Goal: Information Seeking & Learning: Learn about a topic

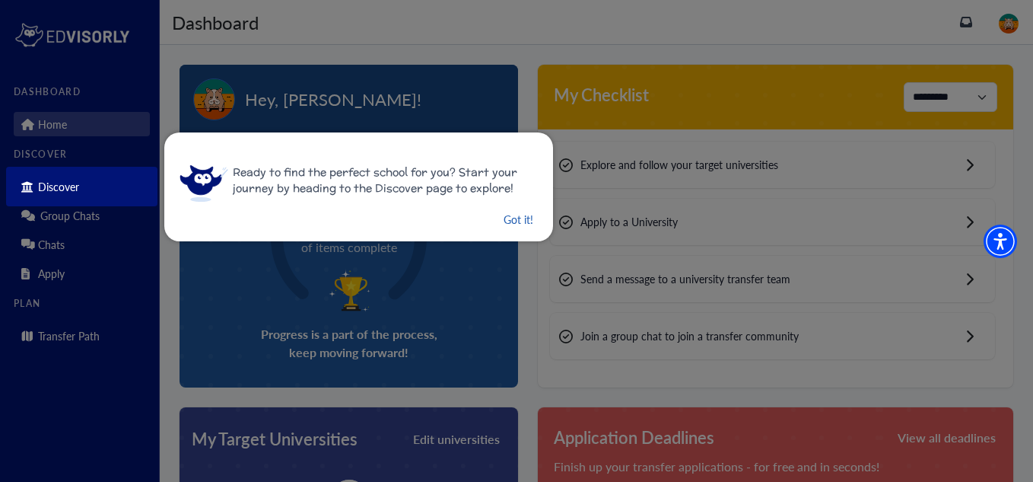
click at [502, 219] on button "Got it!" at bounding box center [518, 219] width 33 height 19
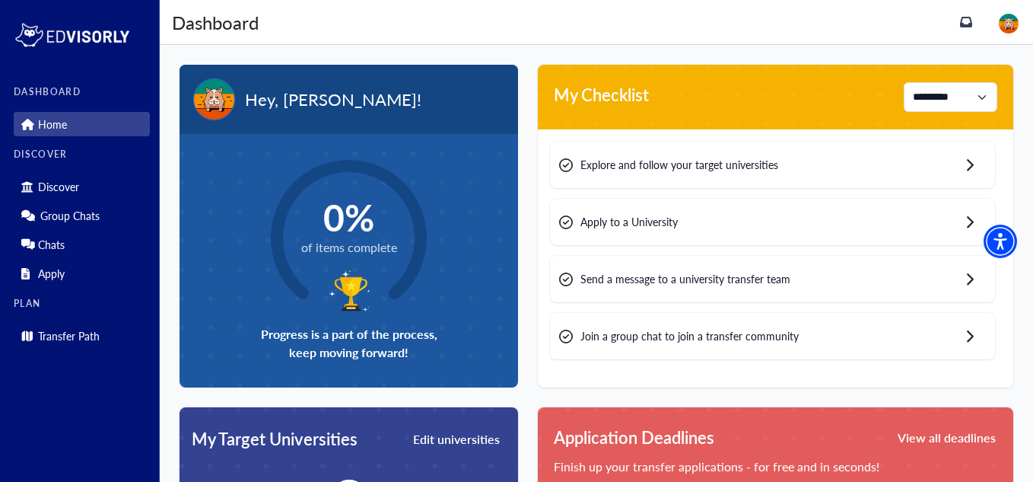
click at [825, 159] on div "Explore and follow your target universities" at bounding box center [772, 164] width 445 height 46
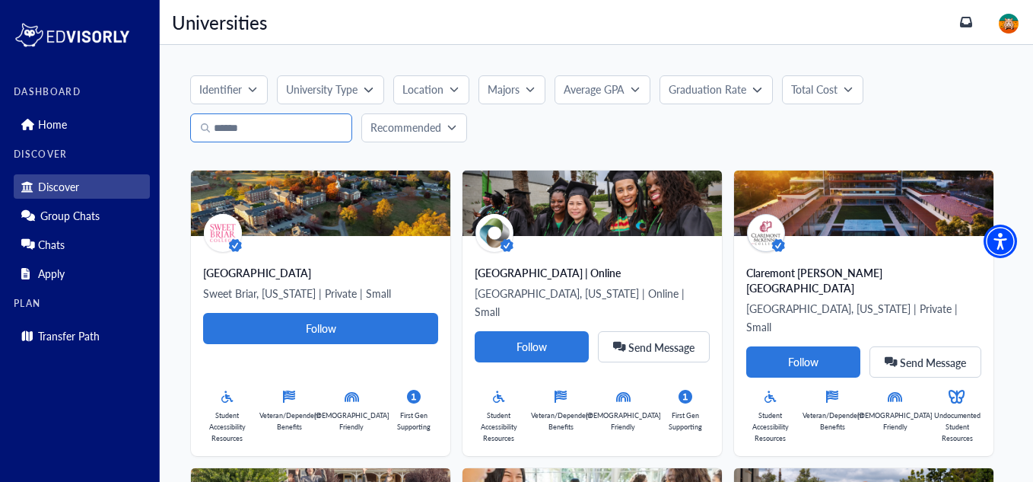
click at [329, 133] on input "Search" at bounding box center [271, 127] width 162 height 29
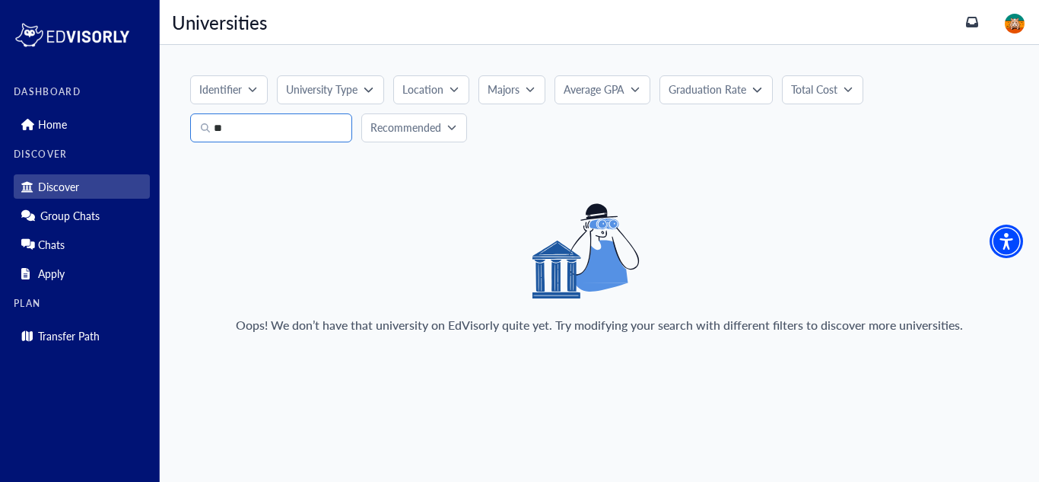
type input "*"
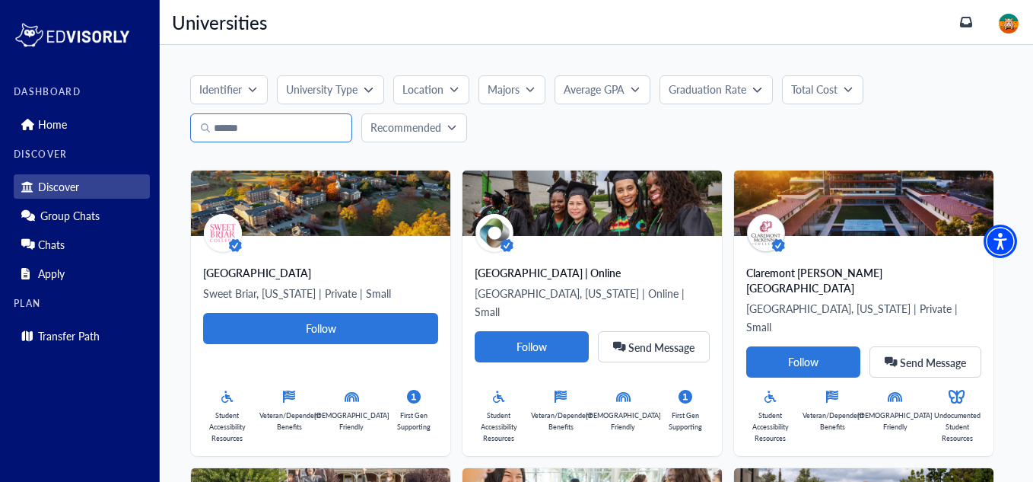
click at [274, 129] on input "Search" at bounding box center [271, 127] width 162 height 29
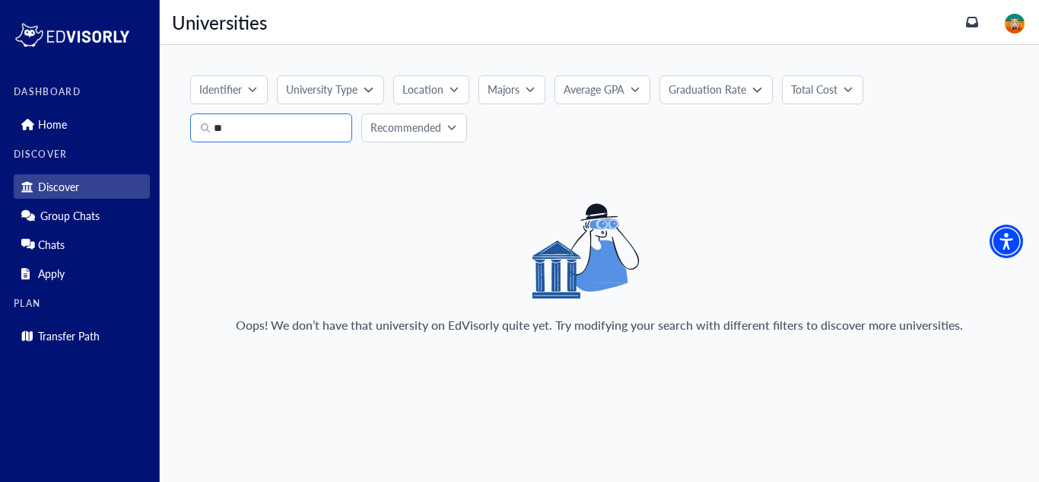
type input "*"
type input "**********"
click at [256, 83] on button "Identifier" at bounding box center [229, 89] width 78 height 29
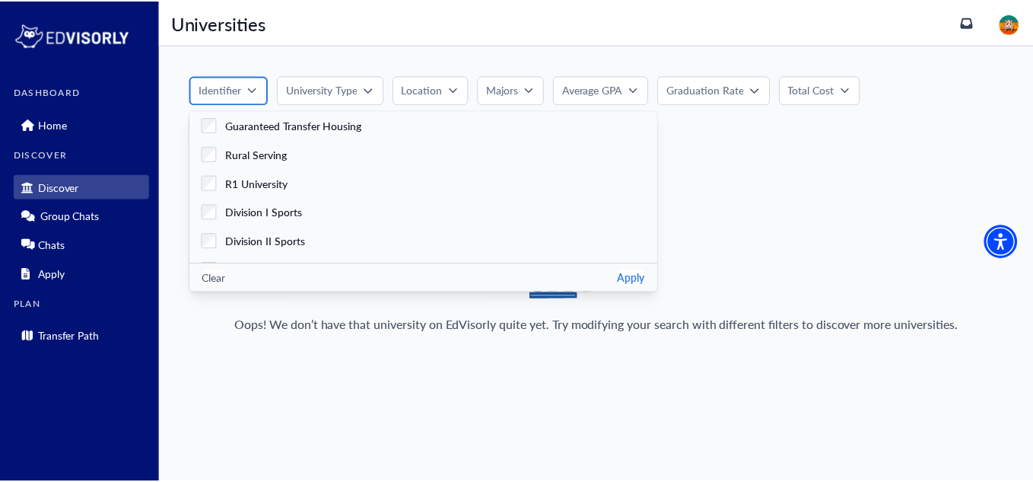
scroll to position [524, 0]
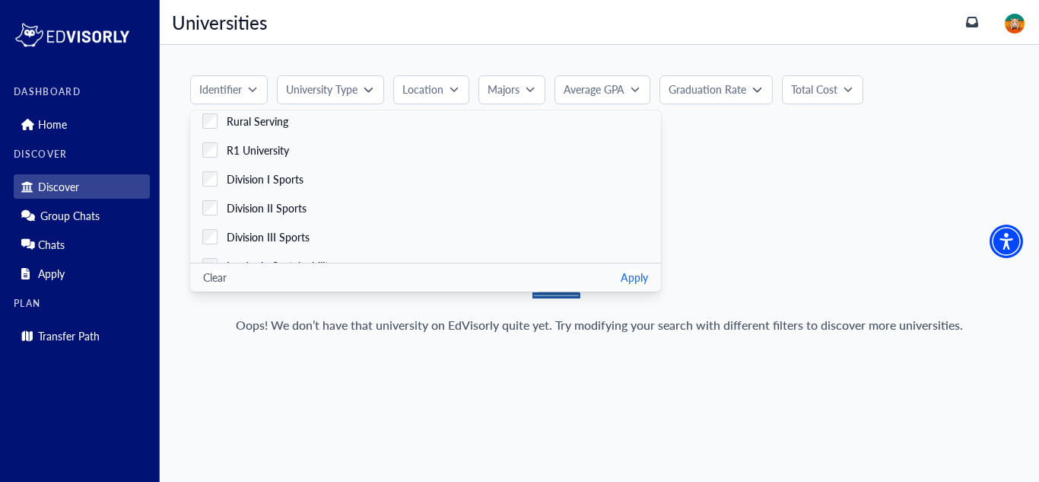
click at [340, 89] on p "University Type" at bounding box center [322, 89] width 72 height 16
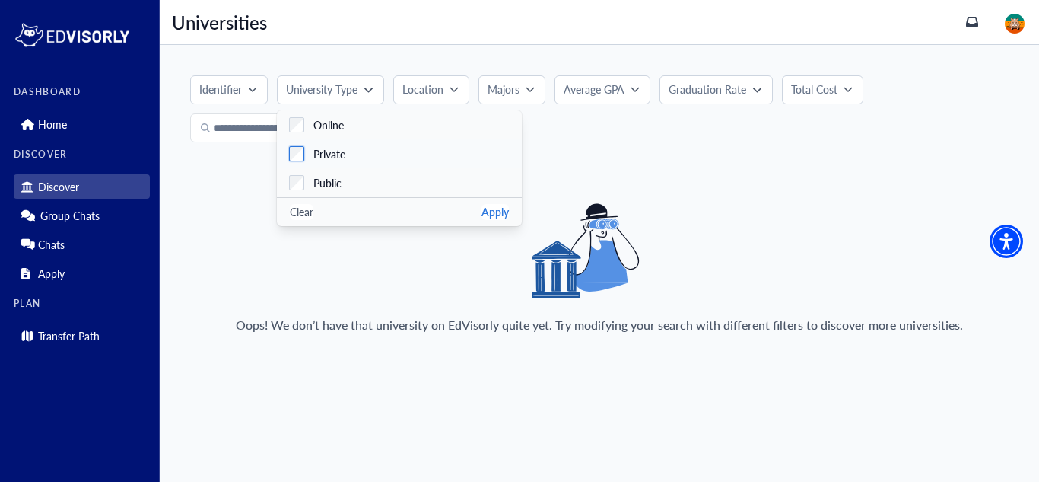
click at [323, 162] on label "Private" at bounding box center [399, 153] width 245 height 29
click at [335, 273] on div "Oops! We don’t have that university on EdVisorly quite yet. Try modifying your …" at bounding box center [599, 274] width 819 height 143
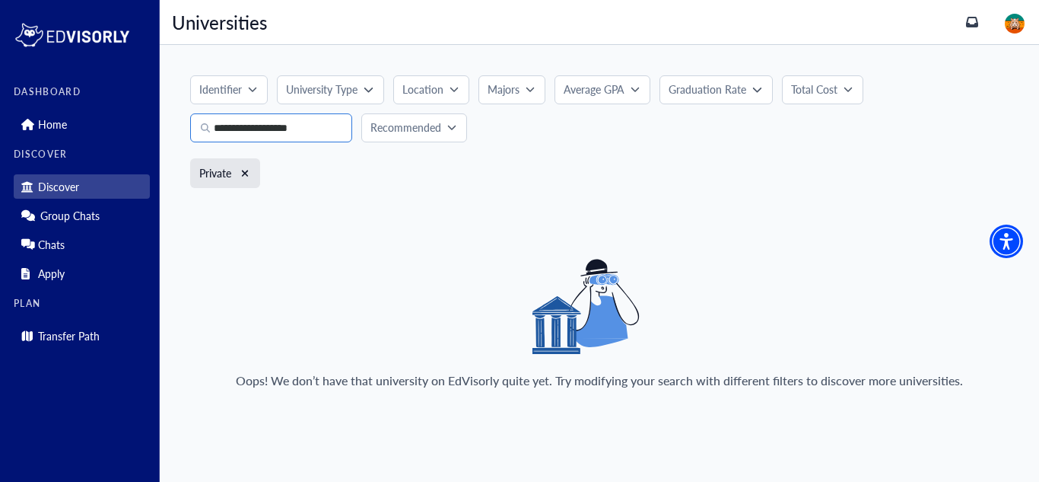
drag, startPoint x: 315, startPoint y: 124, endPoint x: 133, endPoint y: 141, distance: 182.7
click at [133, 141] on div "**********" at bounding box center [519, 241] width 1039 height 482
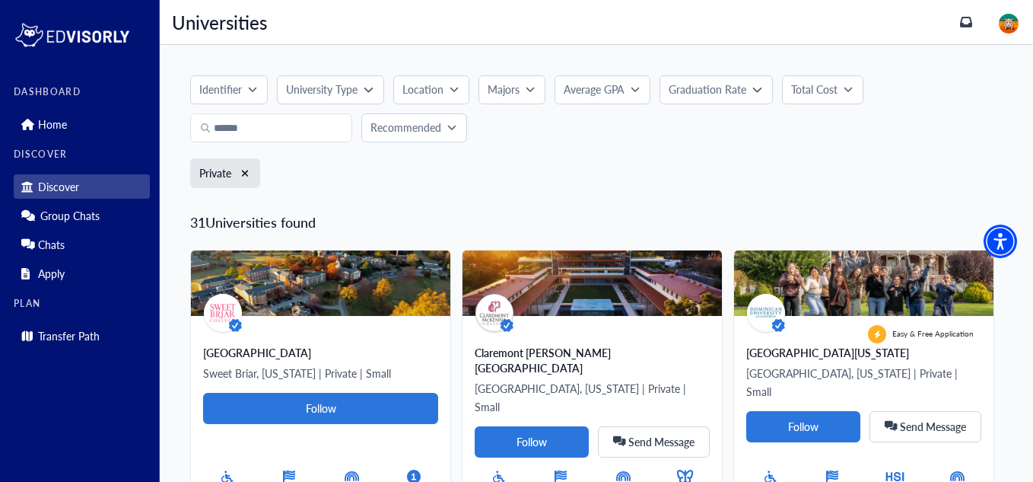
click at [332, 97] on button "University Type" at bounding box center [330, 89] width 107 height 29
click at [504, 217] on button "Apply" at bounding box center [495, 212] width 27 height 16
click at [431, 87] on p "Location" at bounding box center [422, 89] width 41 height 16
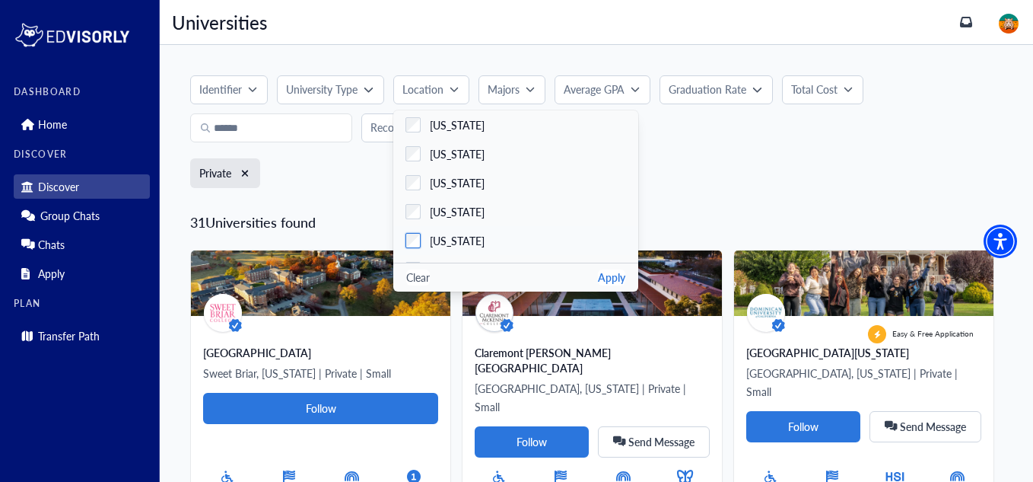
click at [436, 245] on span "[US_STATE]" at bounding box center [457, 241] width 55 height 16
click at [615, 274] on button "Apply" at bounding box center [611, 277] width 27 height 16
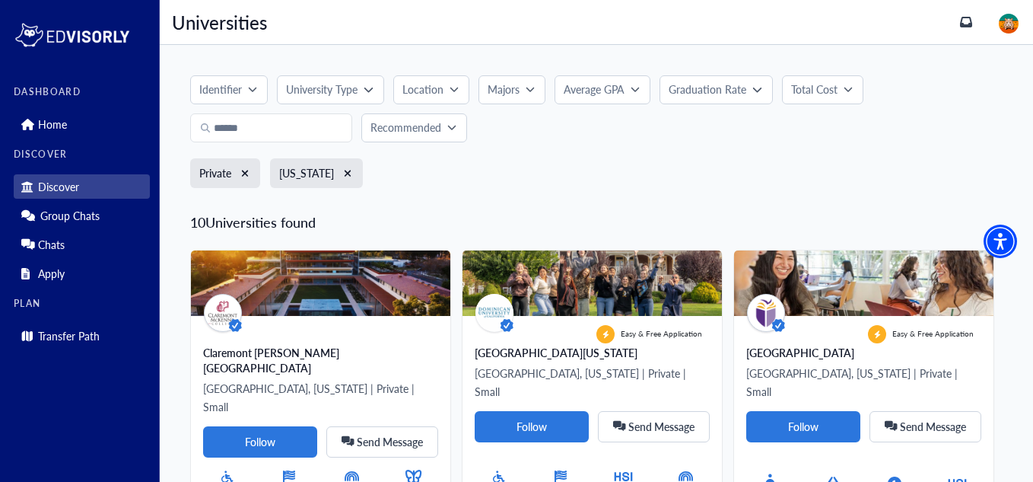
click at [614, 90] on p "Average GPA" at bounding box center [594, 89] width 61 height 16
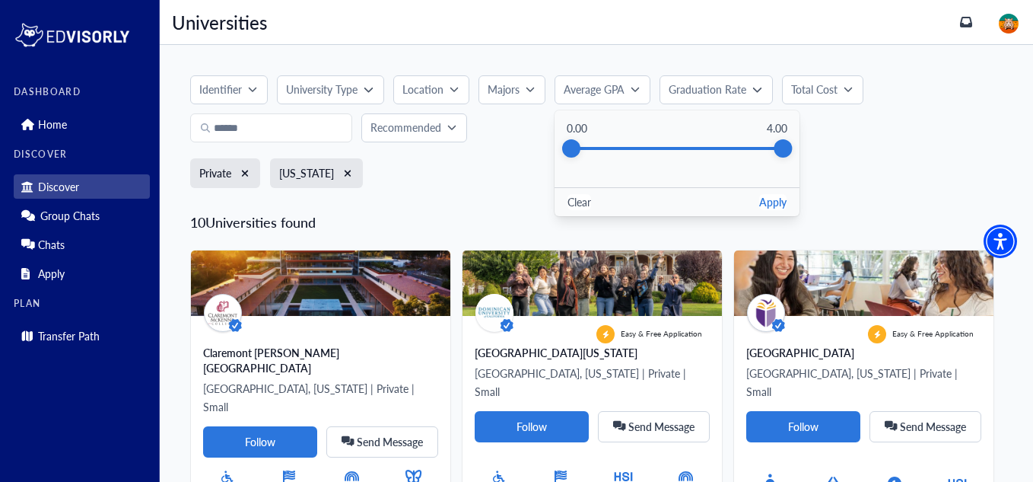
click at [742, 91] on p "Graduation Rate" at bounding box center [708, 89] width 78 height 16
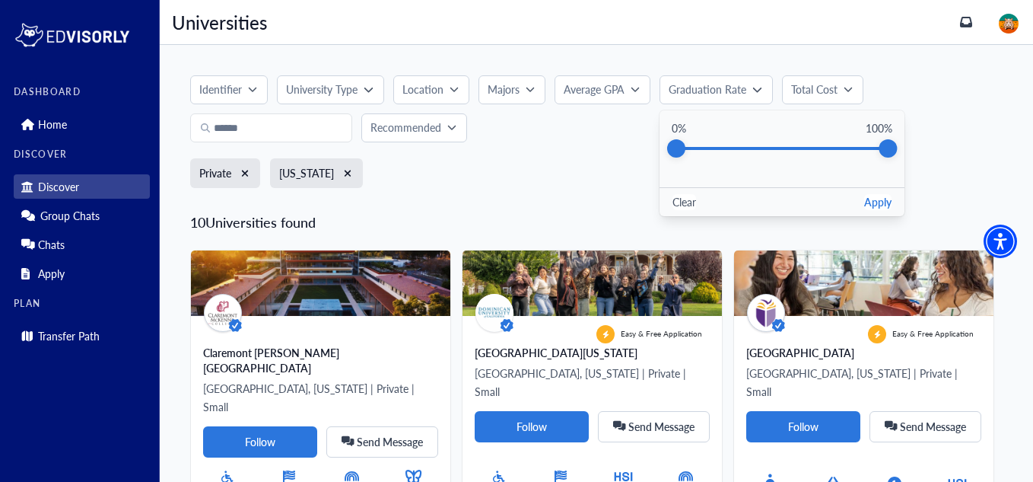
click at [224, 100] on button "Identifier" at bounding box center [229, 89] width 78 height 29
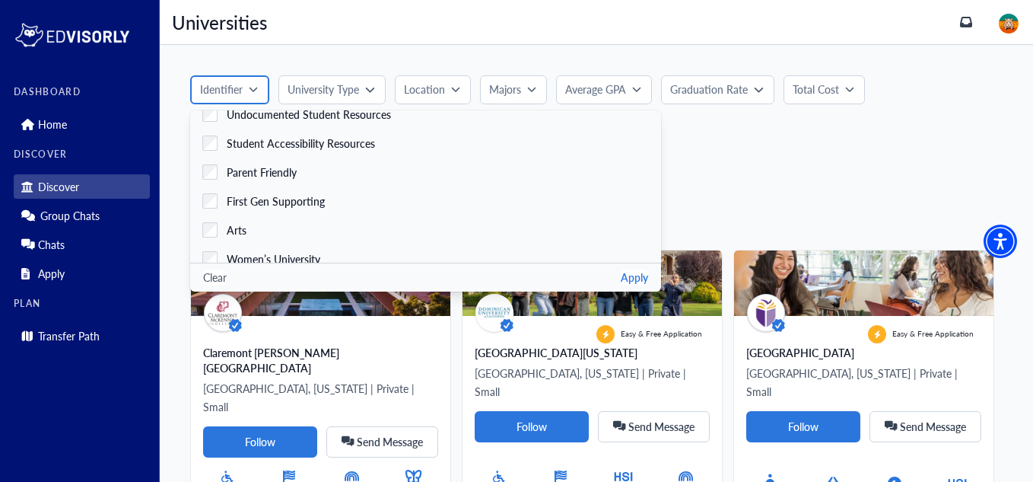
scroll to position [0, 0]
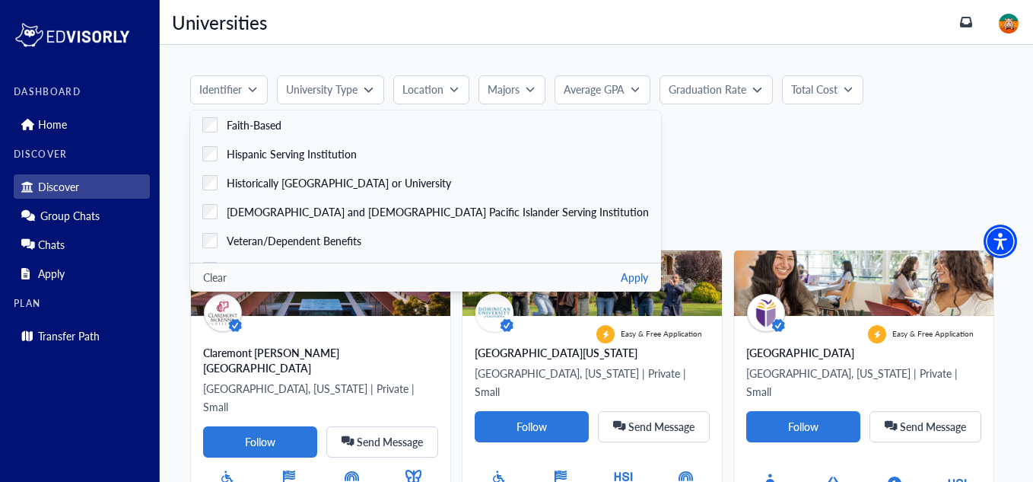
click at [673, 148] on div "Identifier Faith-Based Hispanic Serving Institution Historically Black College …" at bounding box center [596, 136] width 812 height 122
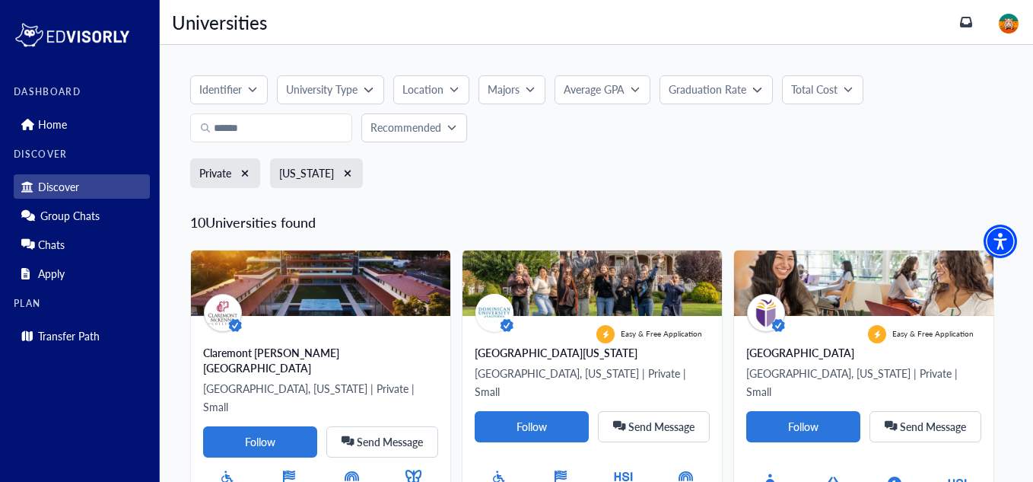
click at [427, 127] on p "Recommended" at bounding box center [405, 127] width 71 height 16
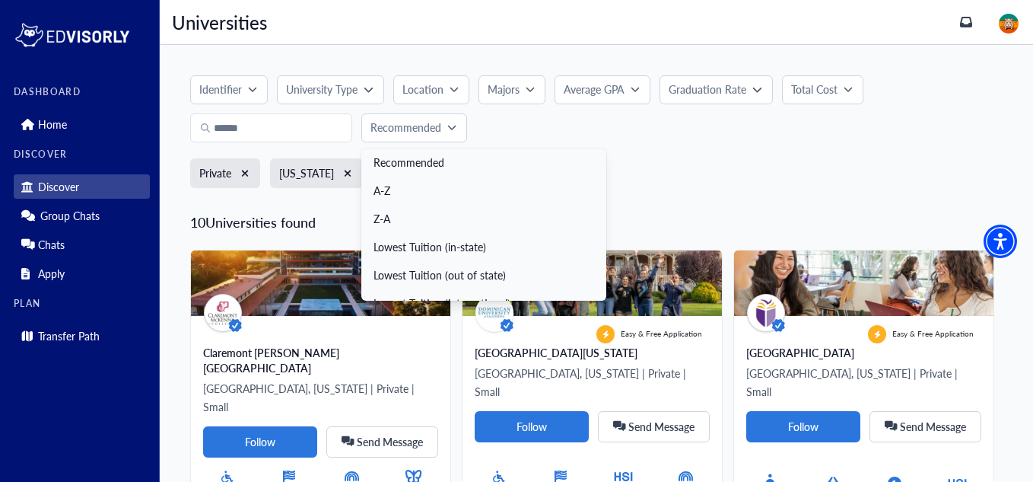
click at [772, 183] on div "Private California" at bounding box center [596, 178] width 812 height 40
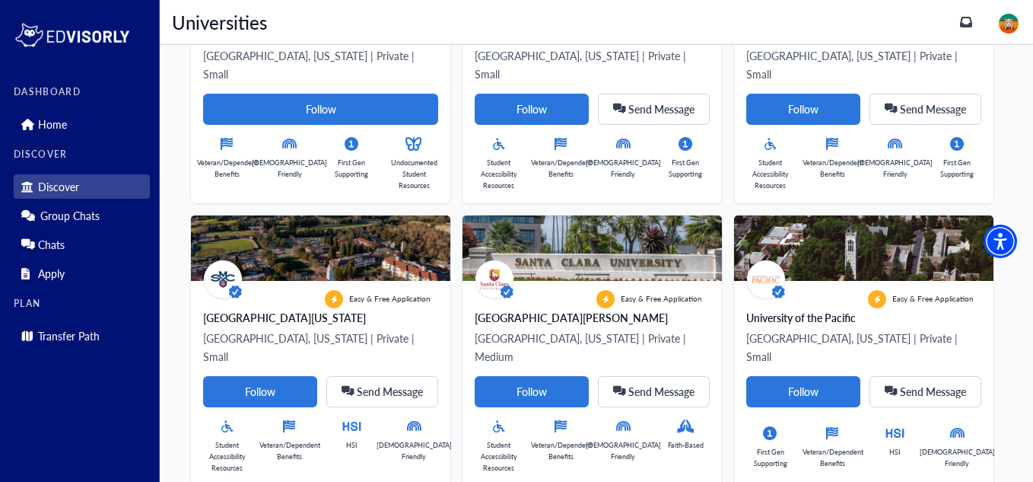
scroll to position [615, 0]
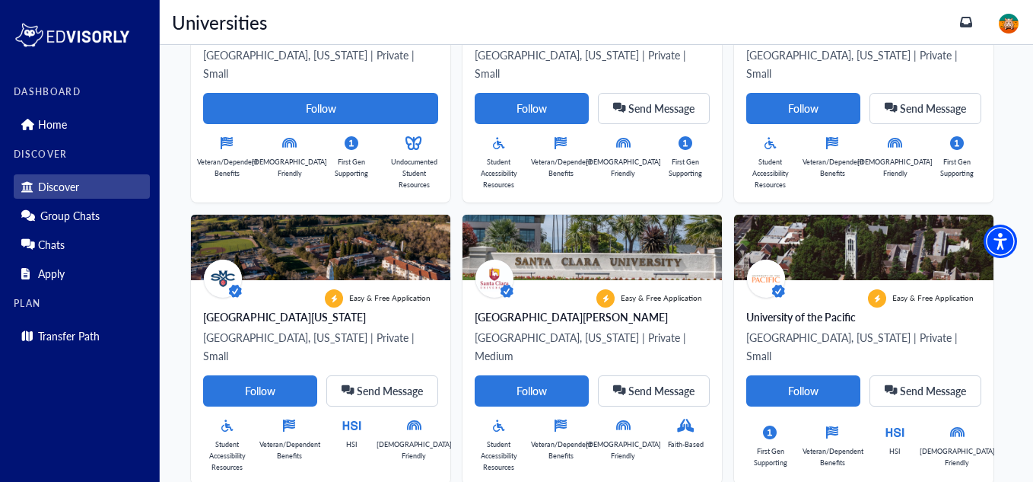
click at [1015, 21] on img at bounding box center [1009, 24] width 20 height 20
click at [979, 55] on link "Profile" at bounding box center [976, 54] width 30 height 16
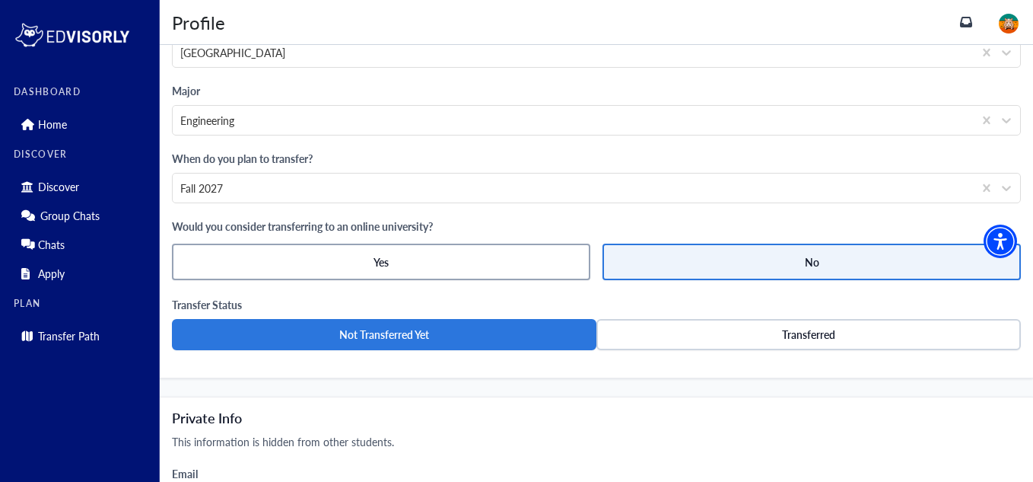
scroll to position [923, 0]
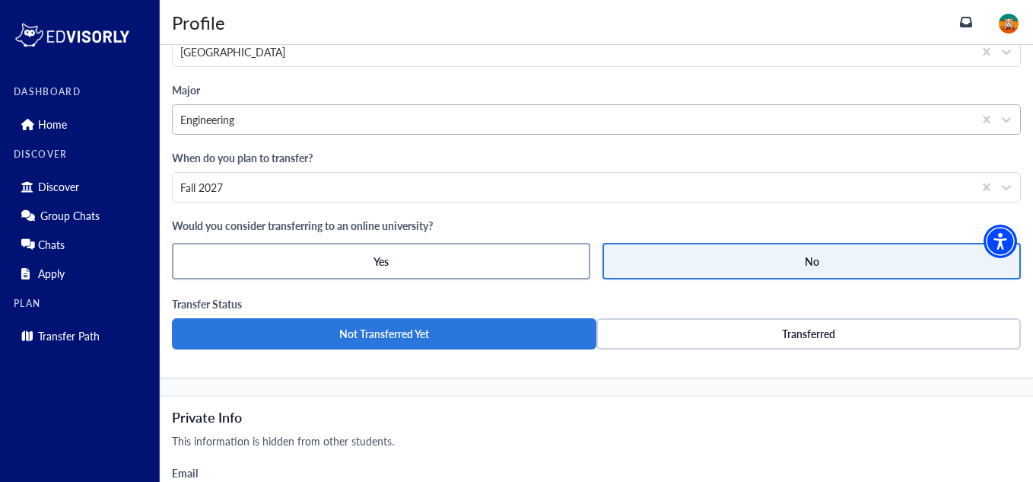
click at [339, 114] on div at bounding box center [572, 119] width 785 height 19
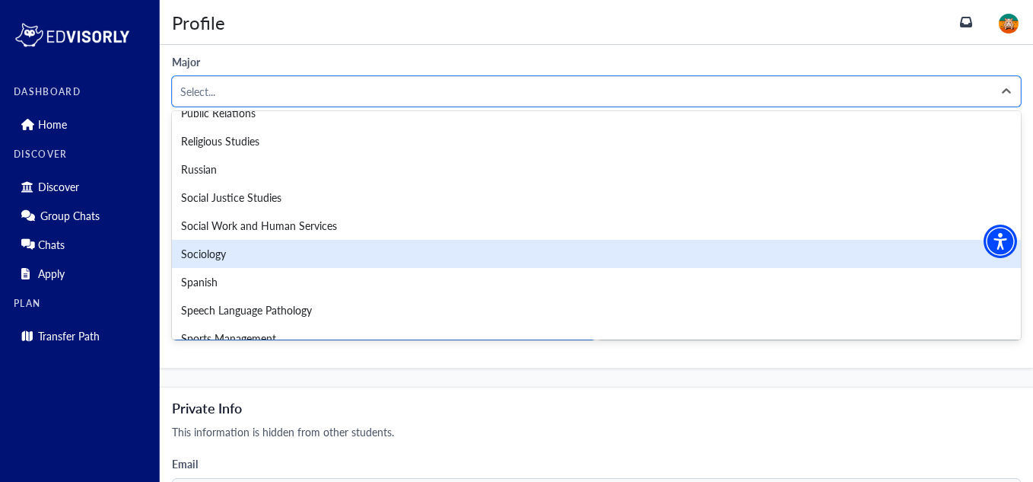
scroll to position [2987, 0]
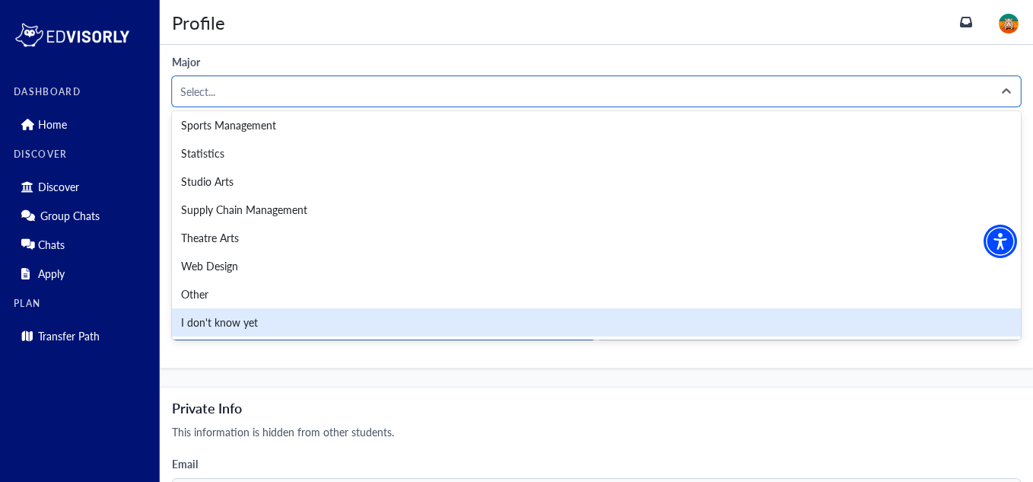
click at [644, 318] on div "I don't know yet" at bounding box center [596, 322] width 849 height 28
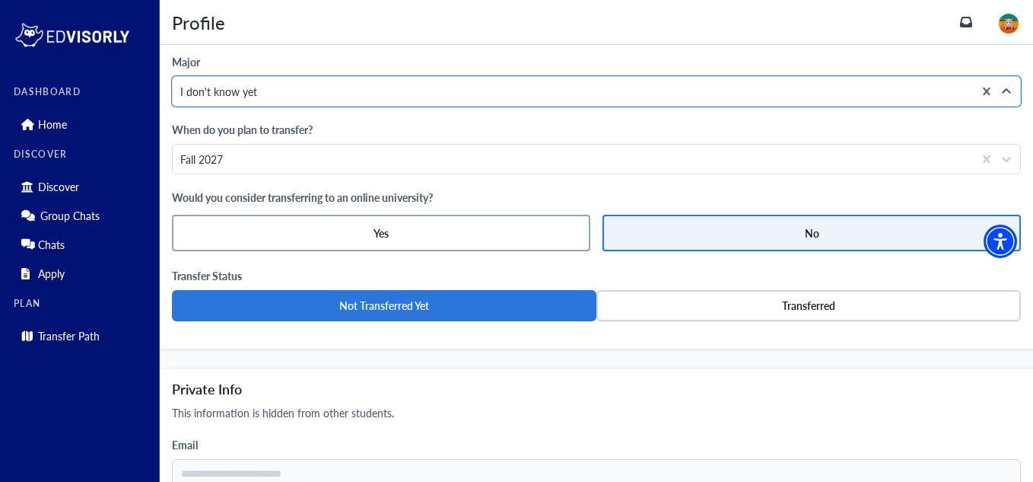
click at [806, 246] on button "No" at bounding box center [811, 233] width 418 height 37
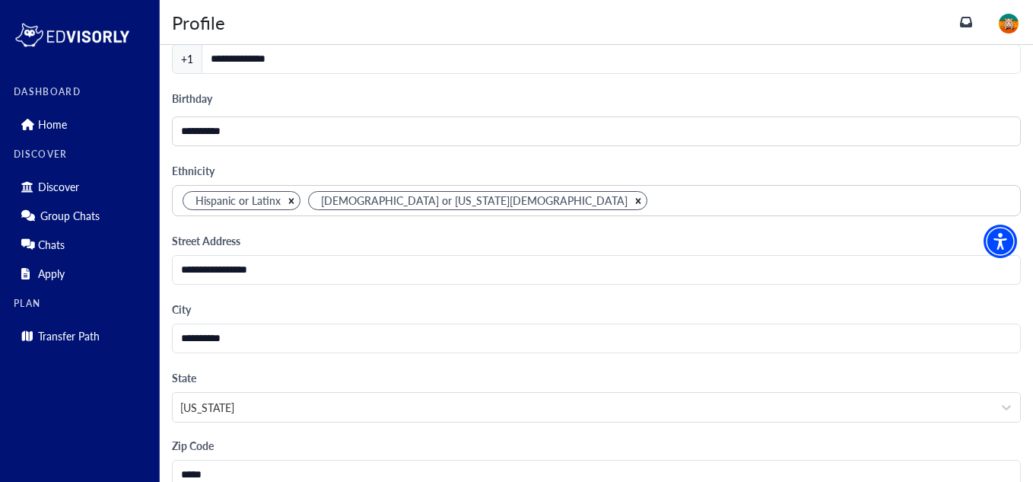
scroll to position [1524, 0]
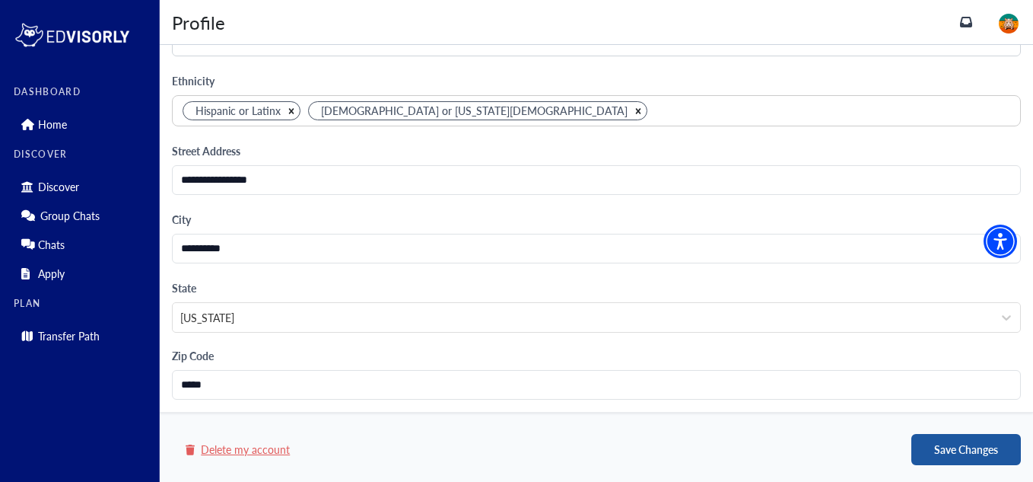
click at [977, 449] on button "Save Changes" at bounding box center [966, 449] width 110 height 31
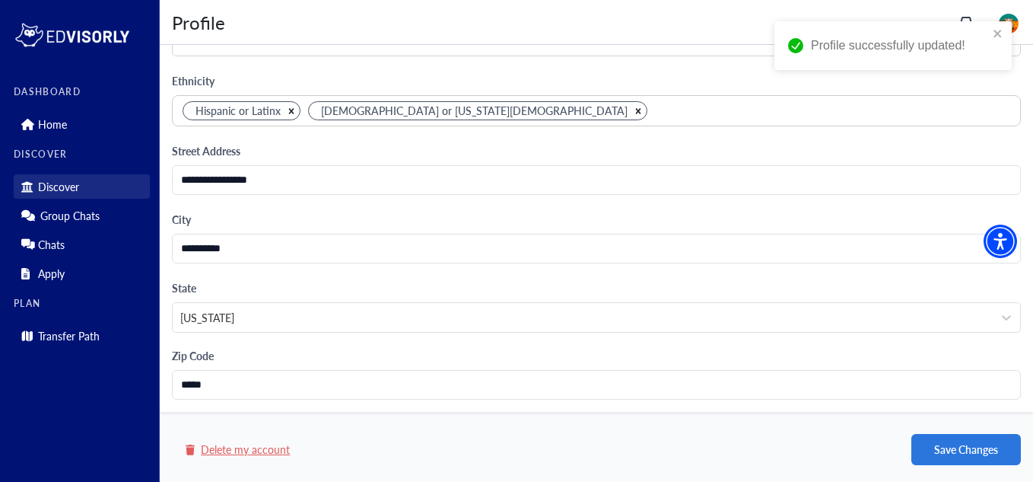
click at [60, 186] on p "Discover" at bounding box center [58, 186] width 41 height 13
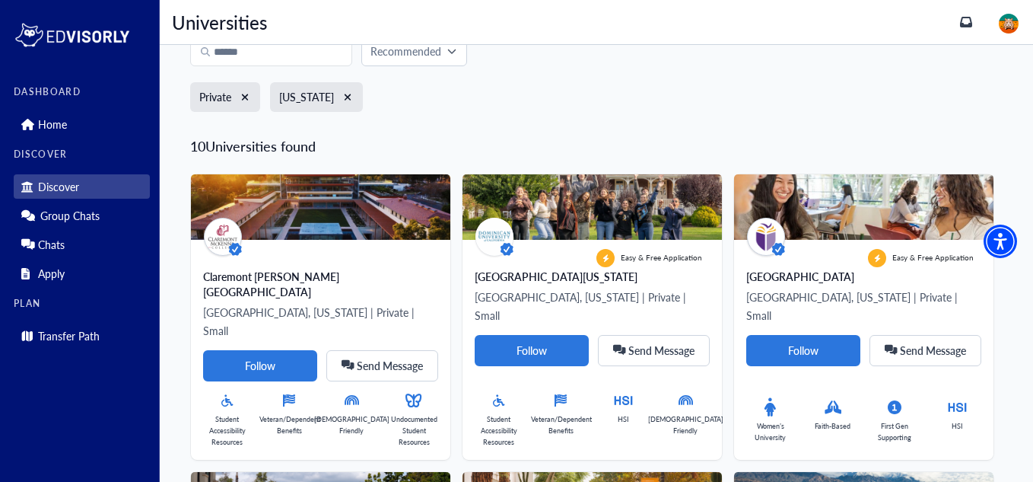
scroll to position [119, 0]
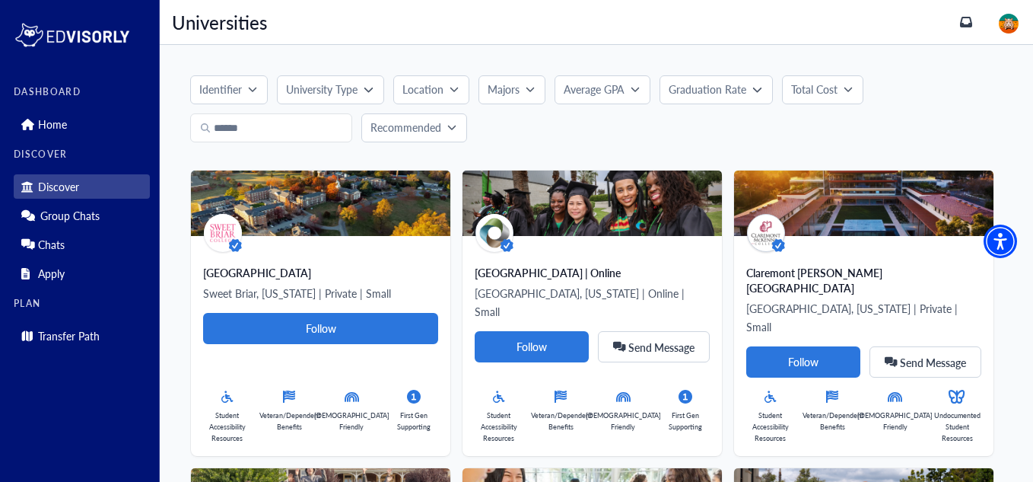
click at [239, 83] on p "Identifier" at bounding box center [220, 89] width 43 height 16
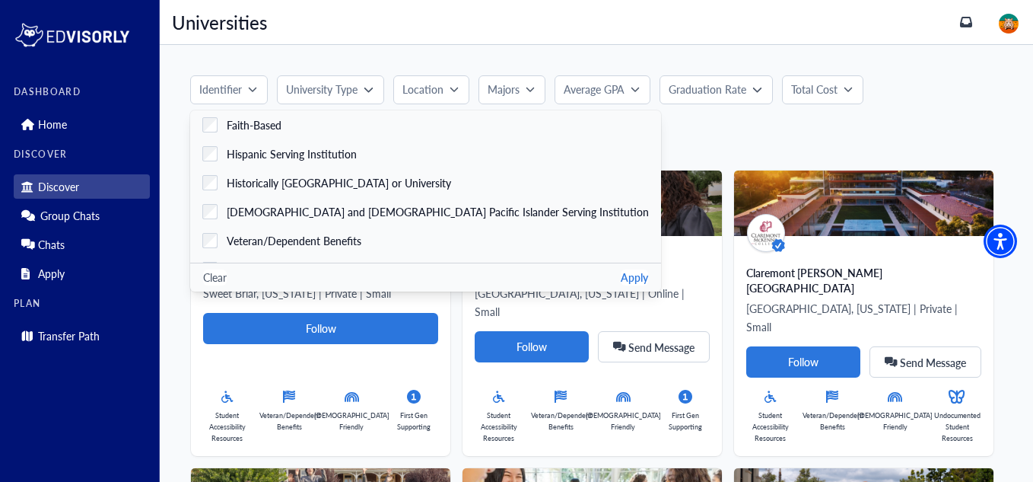
click at [342, 80] on button "University Type" at bounding box center [330, 89] width 107 height 29
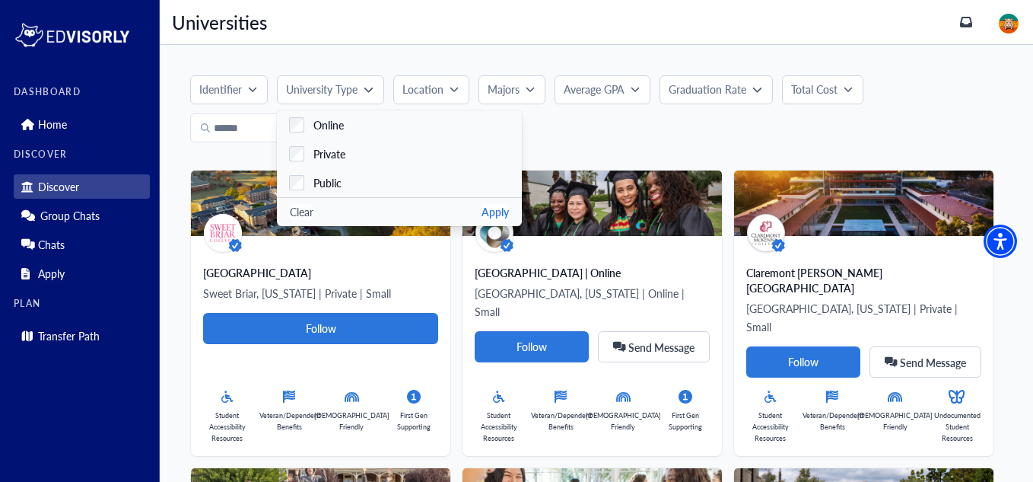
click at [415, 102] on button "Location" at bounding box center [431, 89] width 76 height 29
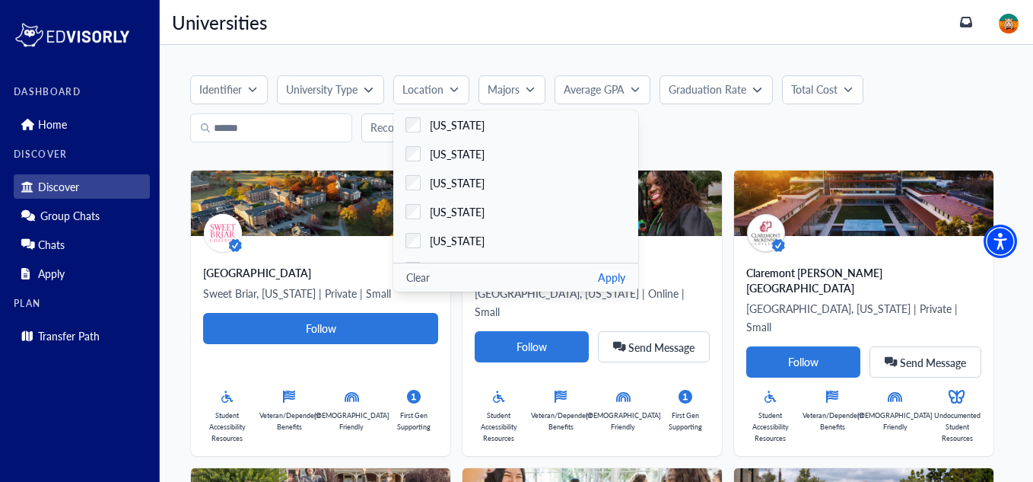
click at [535, 90] on icon "button" at bounding box center [530, 88] width 9 height 9
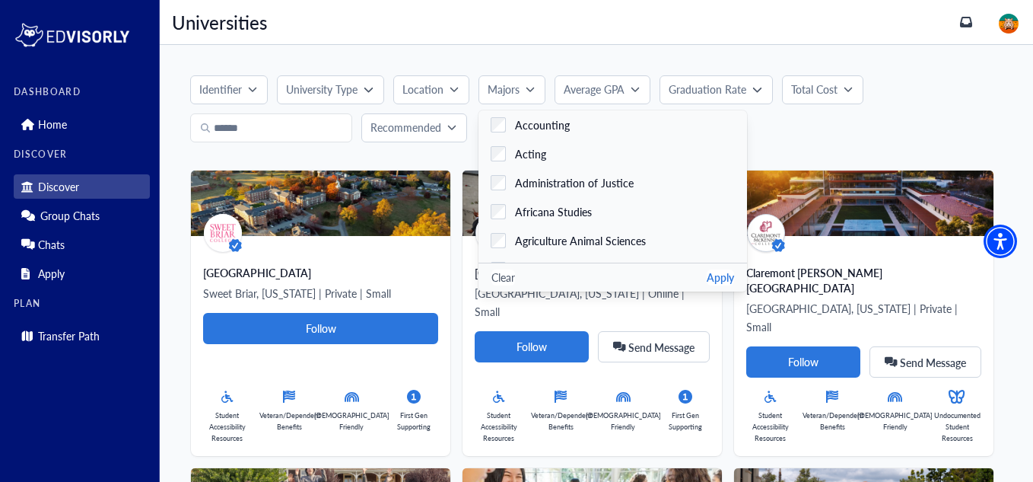
click at [451, 99] on button "Location" at bounding box center [431, 89] width 76 height 29
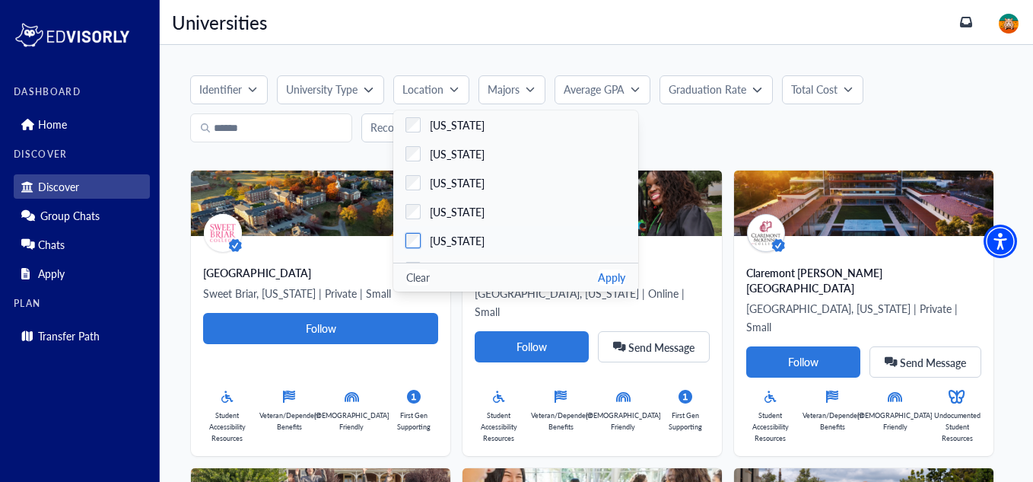
click at [440, 246] on span "[US_STATE]" at bounding box center [457, 241] width 55 height 16
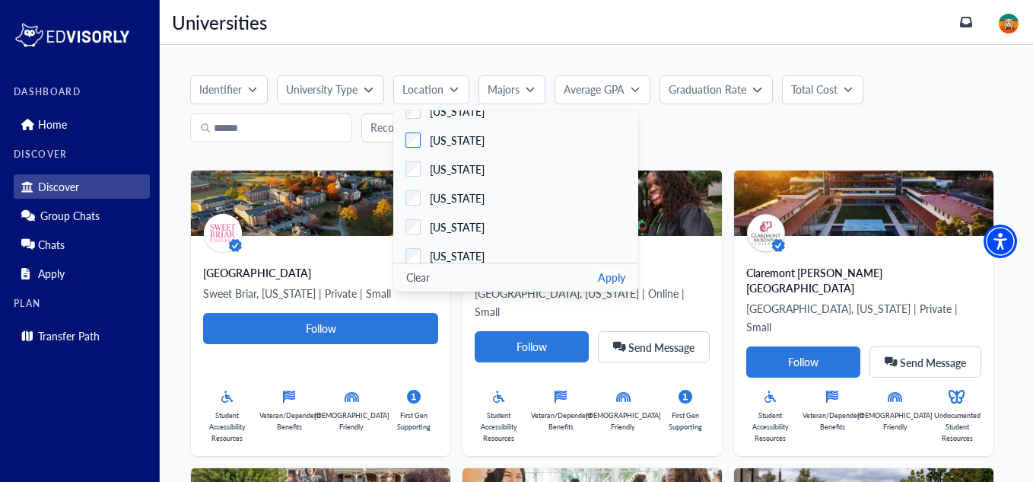
scroll to position [106, 0]
click at [619, 281] on button "Apply" at bounding box center [611, 277] width 27 height 16
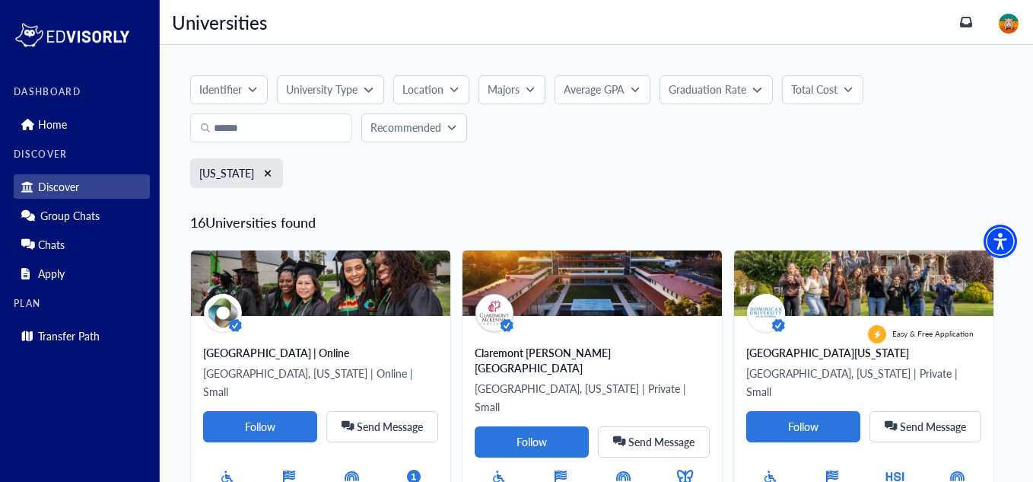
click at [533, 79] on button "Majors" at bounding box center [511, 89] width 67 height 29
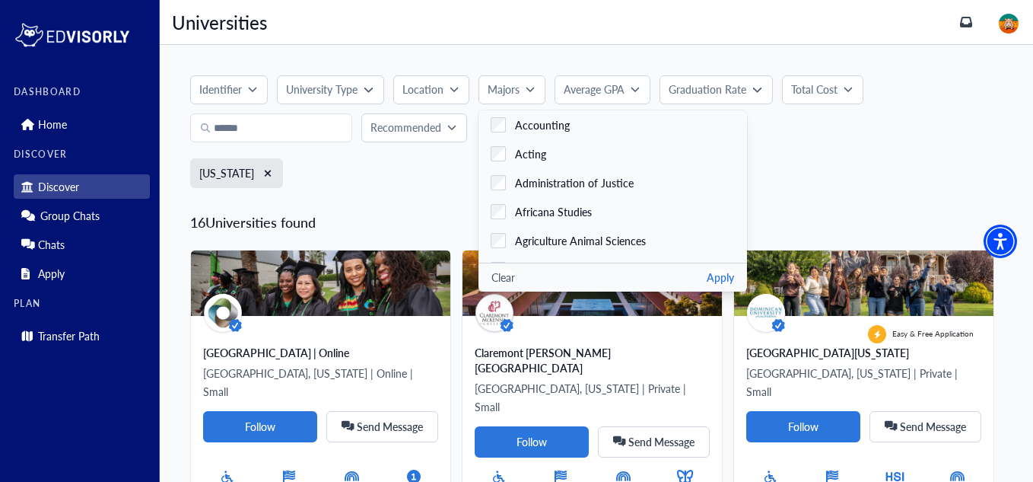
click at [251, 85] on icon "button" at bounding box center [252, 88] width 9 height 9
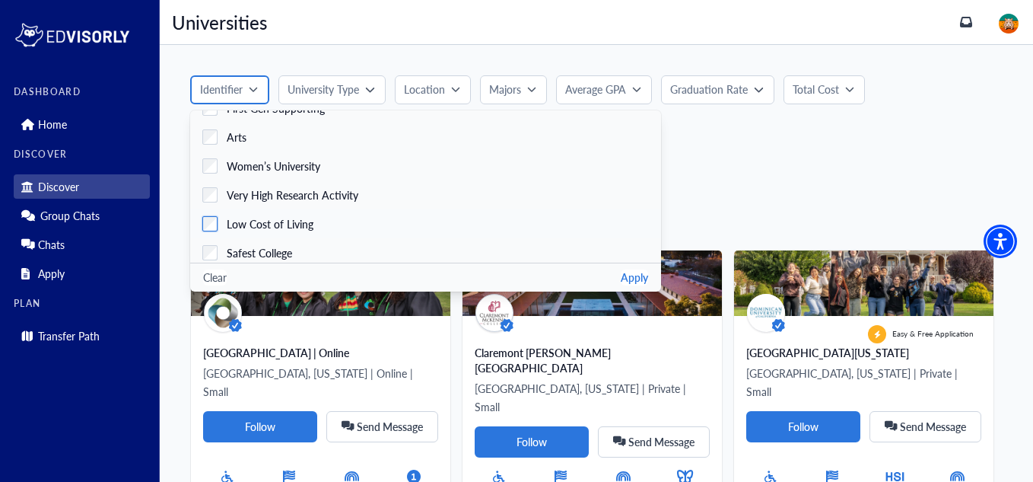
scroll to position [250, 0]
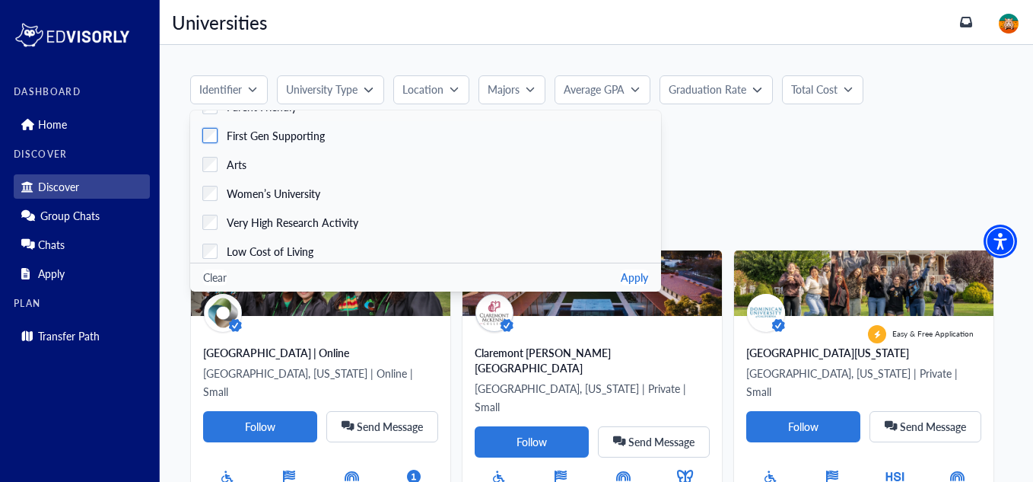
click at [310, 140] on span "First Gen Supporting" at bounding box center [276, 136] width 98 height 16
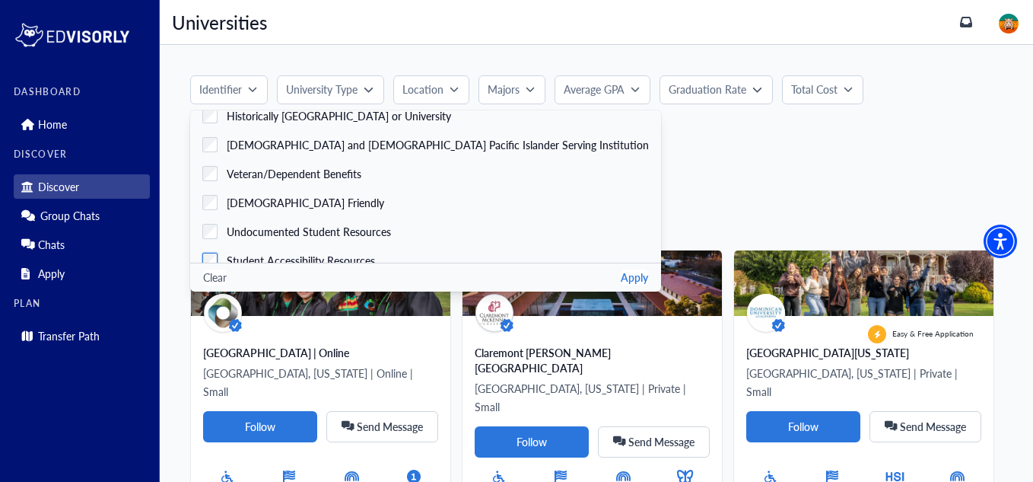
scroll to position [63, 0]
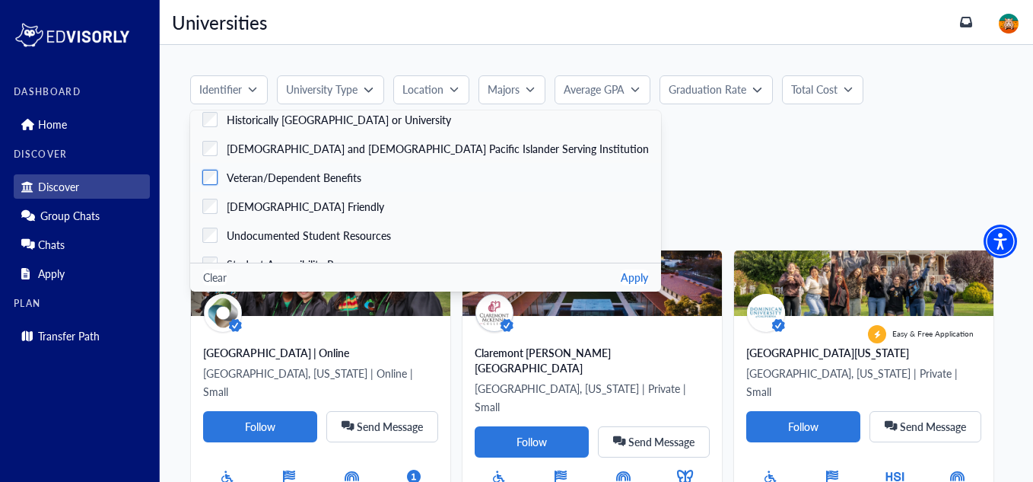
click at [305, 178] on span "Veteran/Dependent Benefits" at bounding box center [294, 178] width 135 height 16
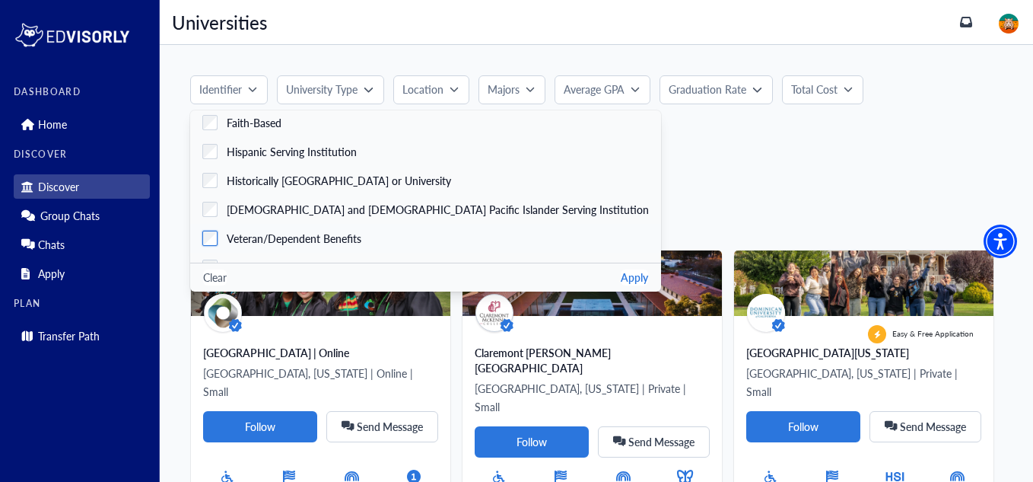
scroll to position [0, 0]
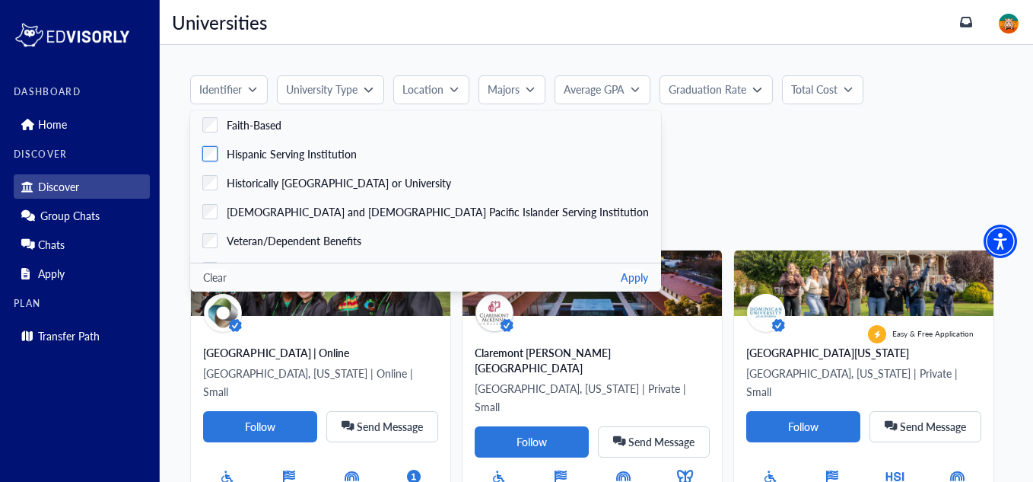
click at [291, 157] on span "Hispanic Serving Institution" at bounding box center [292, 154] width 130 height 16
click at [621, 276] on button "Apply" at bounding box center [634, 277] width 27 height 16
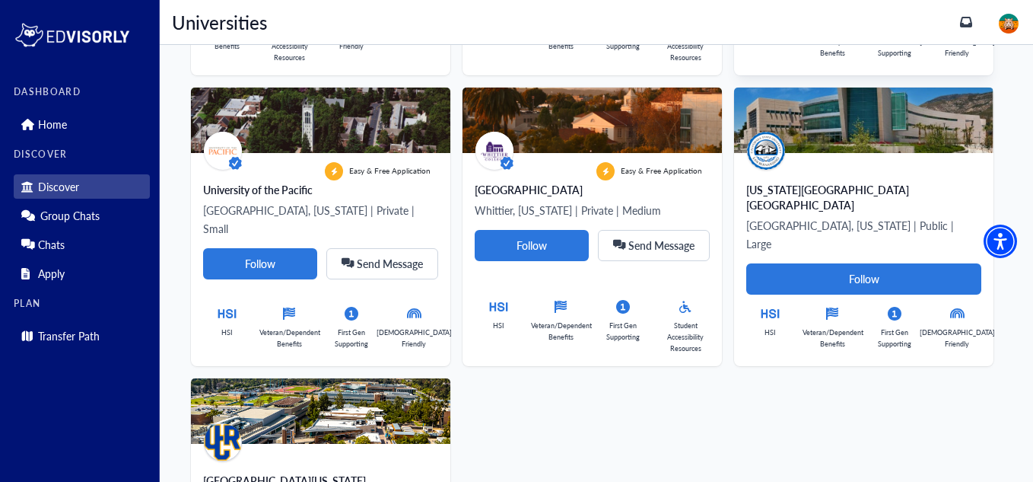
scroll to position [1320, 0]
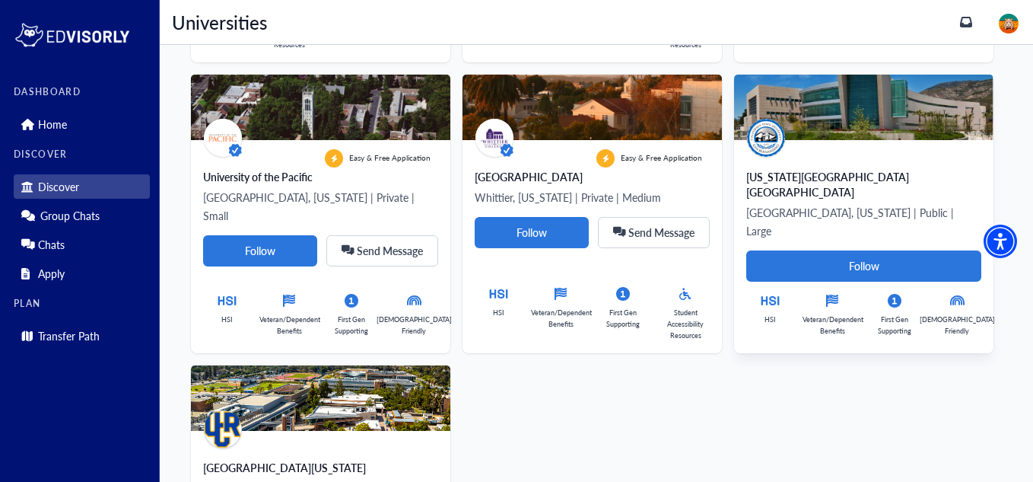
click at [849, 203] on p "[GEOGRAPHIC_DATA], [US_STATE] | Public | Large" at bounding box center [863, 221] width 235 height 37
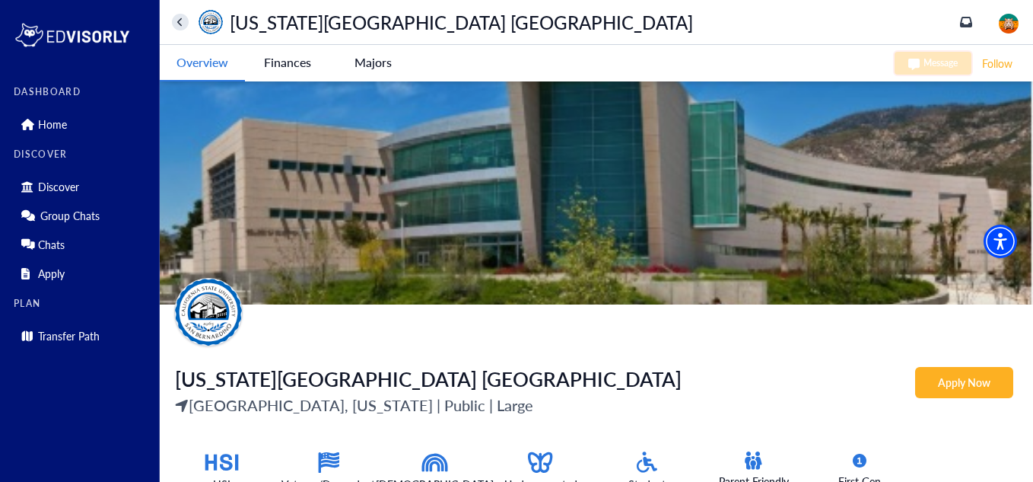
click at [180, 26] on icon "home" at bounding box center [180, 22] width 6 height 10
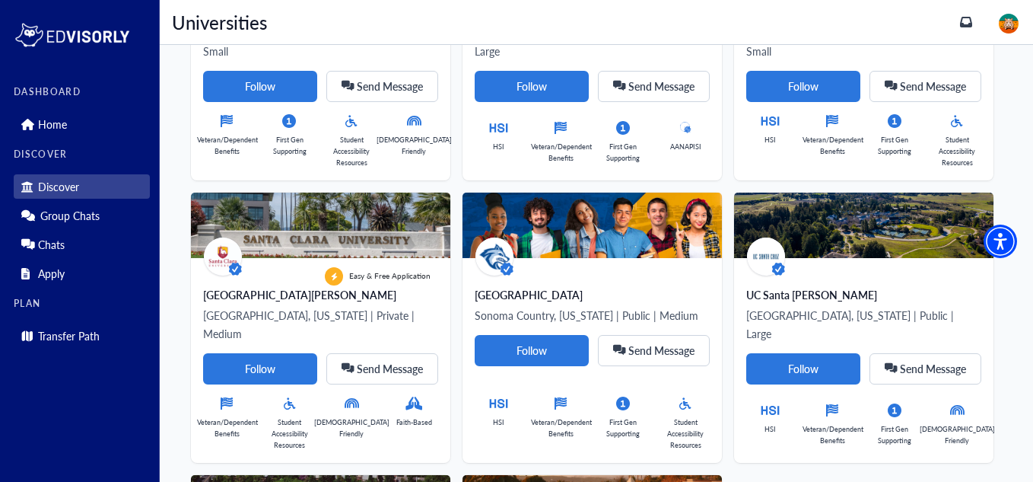
scroll to position [924, 0]
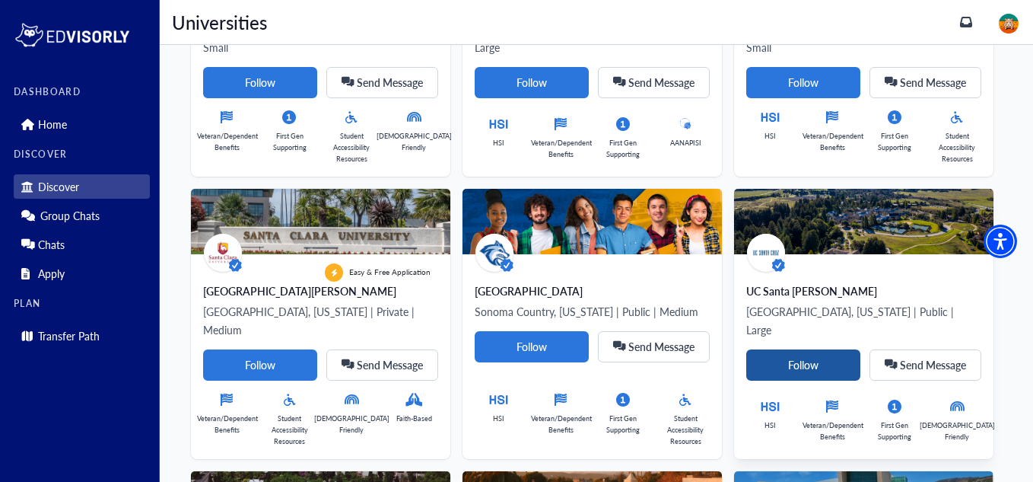
click at [833, 349] on Card-tag "Follow" at bounding box center [803, 364] width 114 height 31
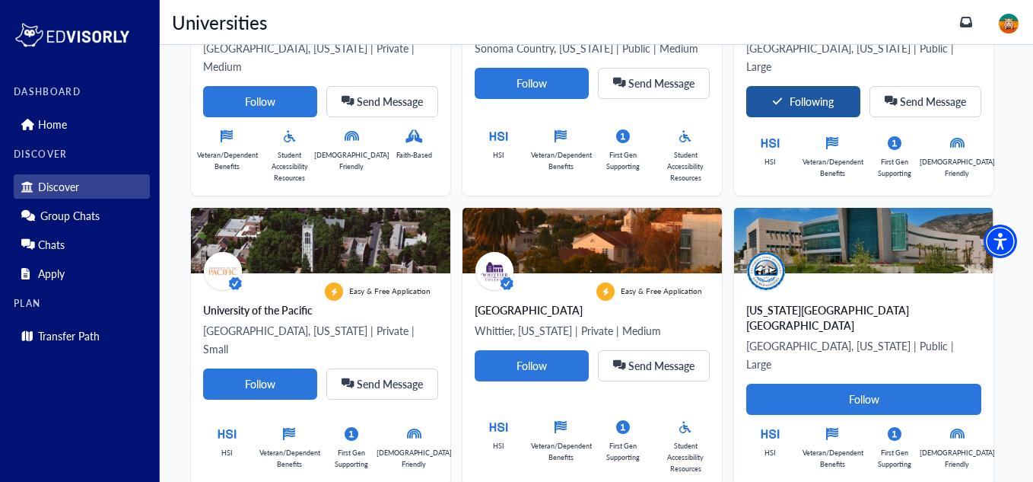
scroll to position [1185, 0]
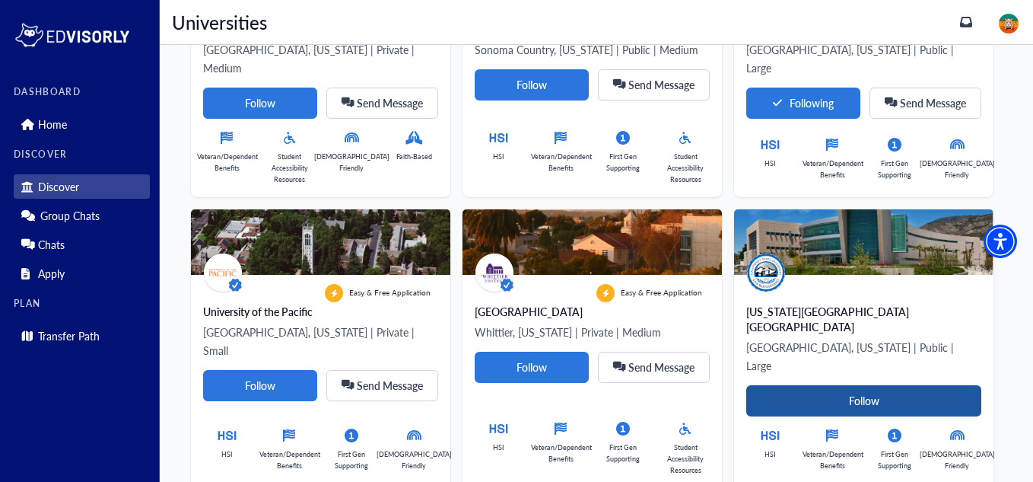
click at [865, 385] on Card-tag "Follow" at bounding box center [863, 400] width 235 height 31
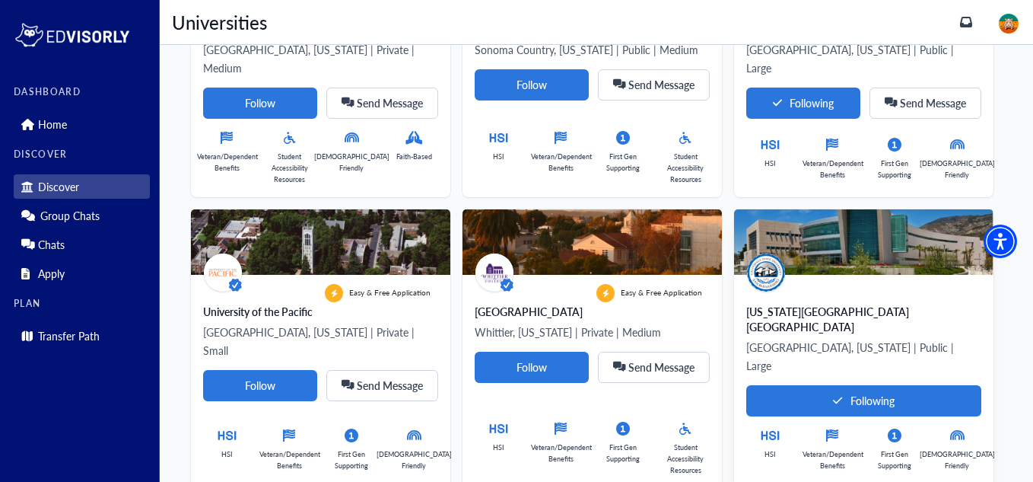
click at [869, 275] on div "[US_STATE][GEOGRAPHIC_DATA] [GEOGRAPHIC_DATA] [GEOGRAPHIC_DATA], [US_STATE] | P…" at bounding box center [863, 381] width 259 height 213
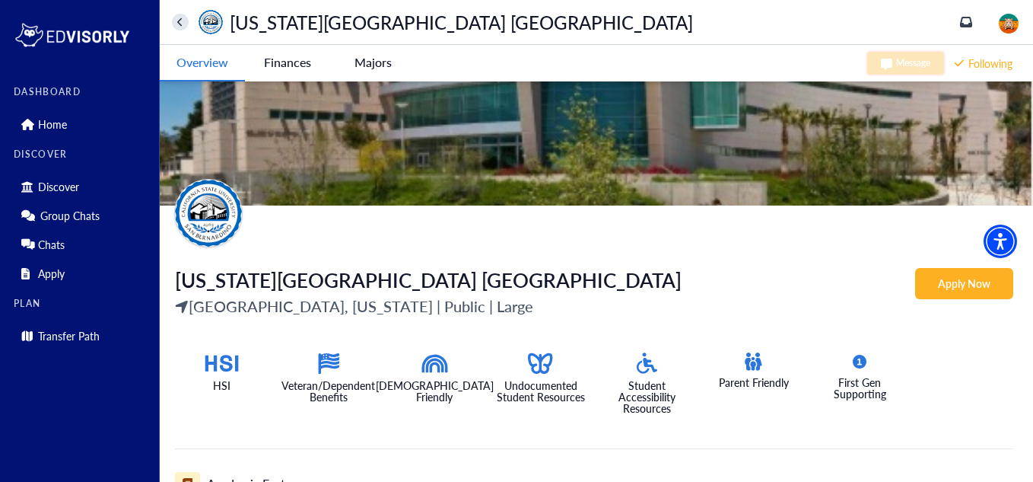
scroll to position [79, 0]
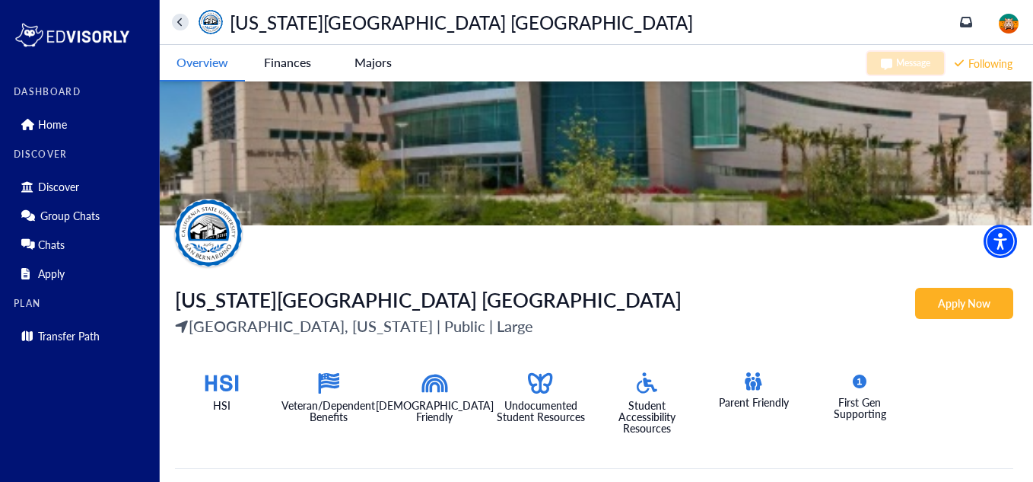
click at [284, 65] on Bernardino-tag "Finances" at bounding box center [287, 62] width 85 height 35
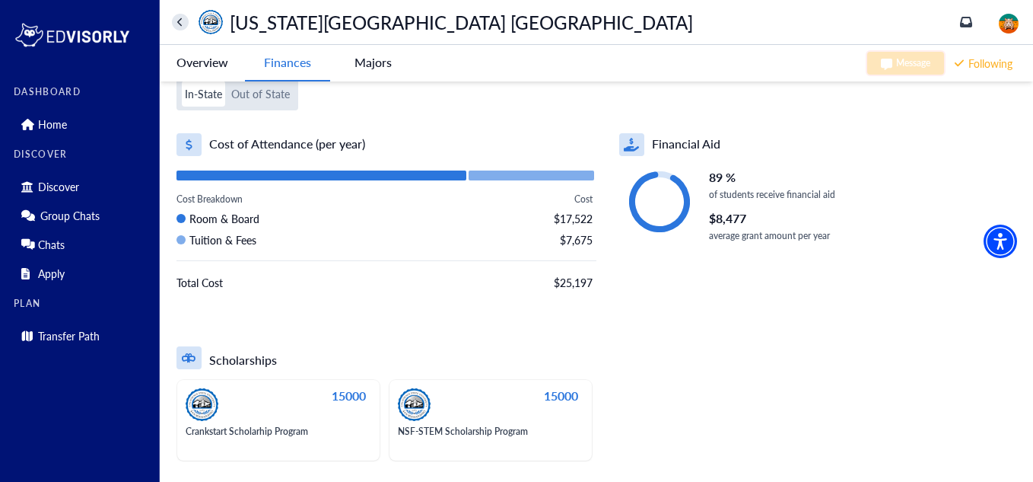
scroll to position [78, 0]
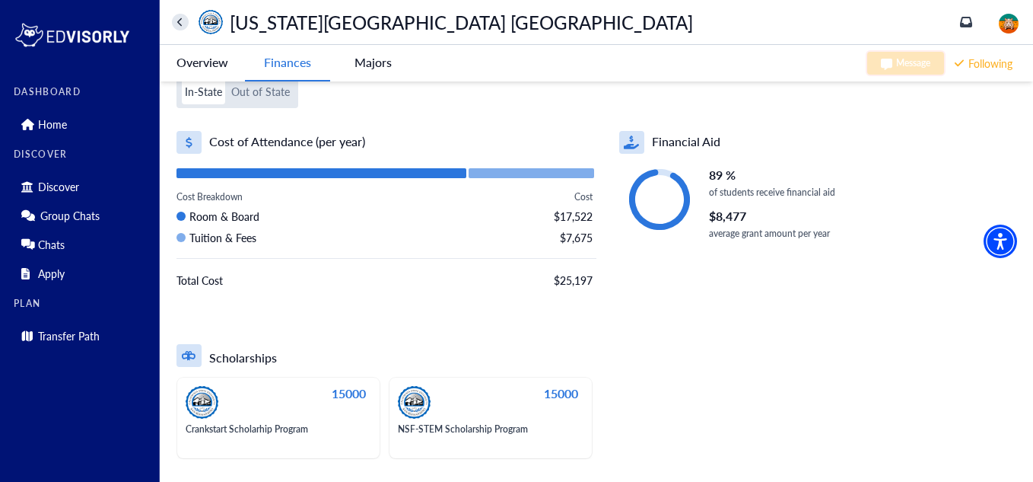
click at [530, 407] on div "15000" at bounding box center [488, 402] width 180 height 33
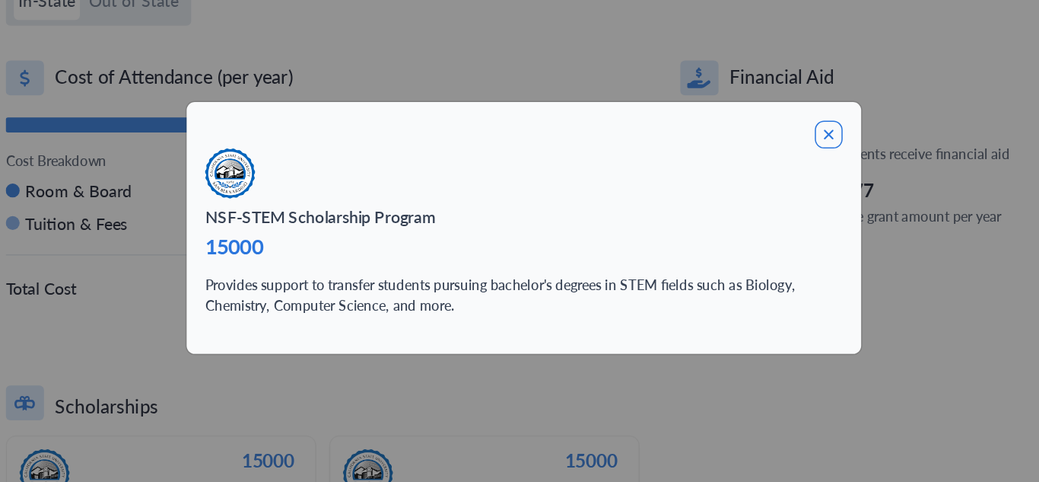
click at [711, 178] on icon at bounding box center [716, 179] width 18 height 18
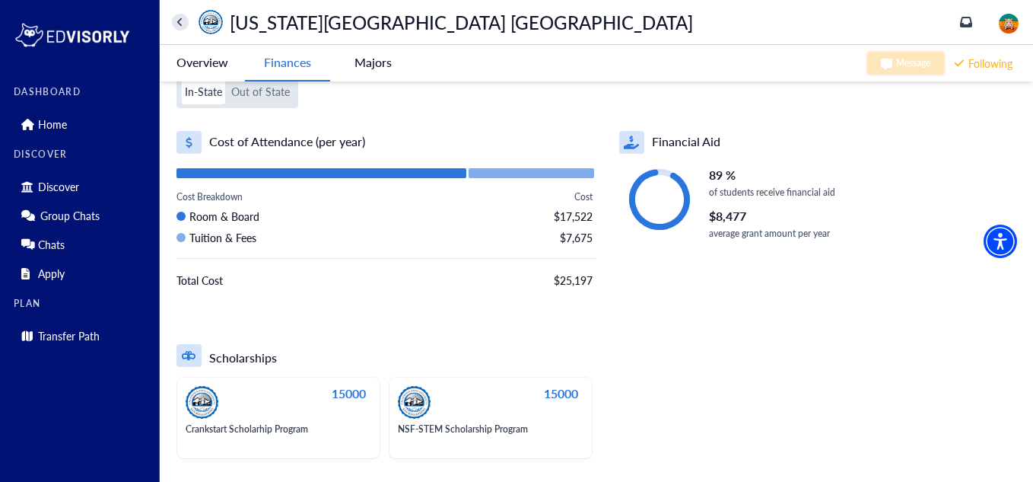
click at [365, 55] on -tag "Majors" at bounding box center [372, 62] width 85 height 35
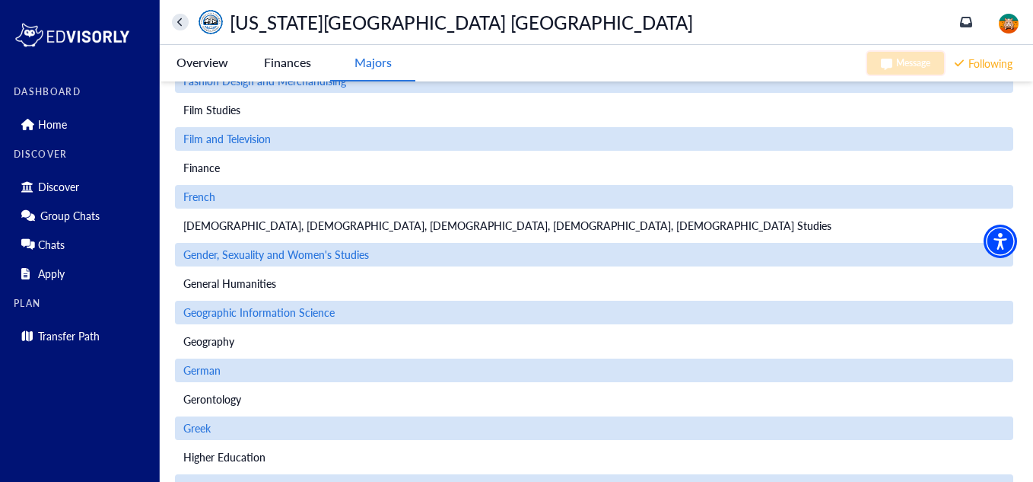
scroll to position [1190, 0]
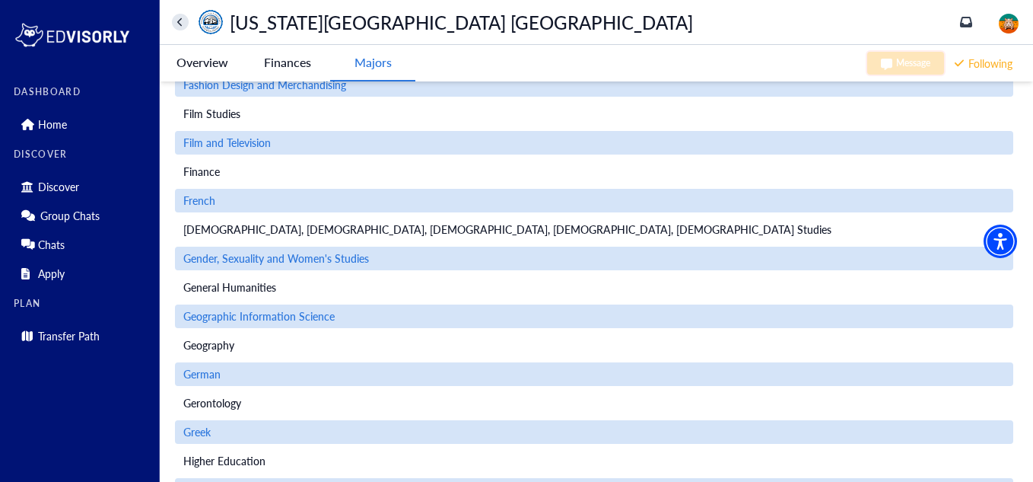
click at [246, 168] on div "Finance" at bounding box center [594, 172] width 838 height 24
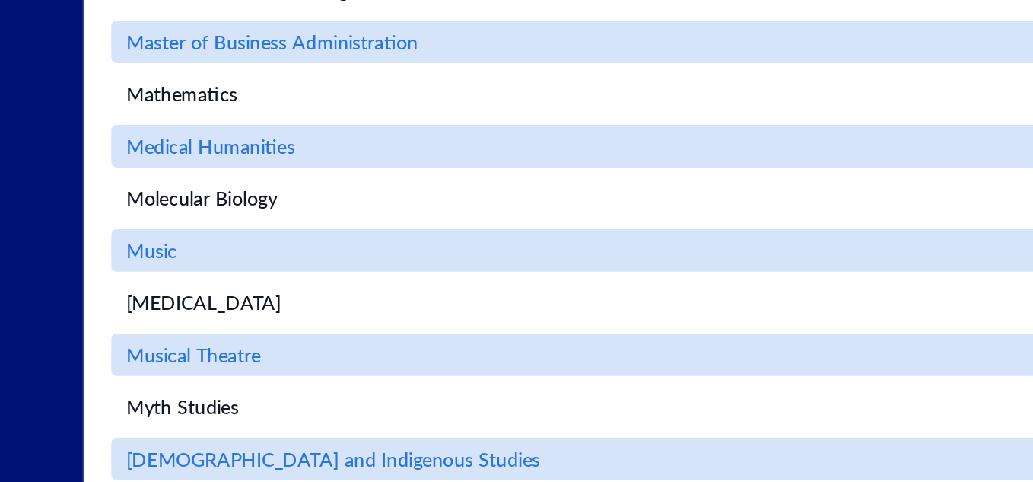
scroll to position [2197, 0]
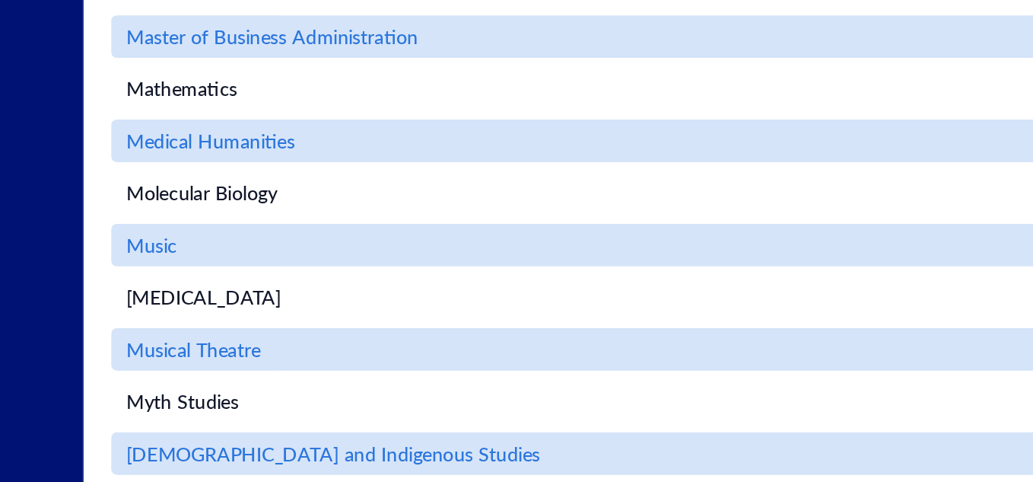
click at [235, 296] on span "Medical Humanities" at bounding box center [230, 292] width 94 height 16
click at [207, 292] on span "Medical Humanities" at bounding box center [230, 292] width 94 height 16
drag, startPoint x: 207, startPoint y: 292, endPoint x: 250, endPoint y: 295, distance: 42.7
click at [250, 295] on span "Medical Humanities" at bounding box center [230, 292] width 94 height 16
copy span "Medical Humanities"
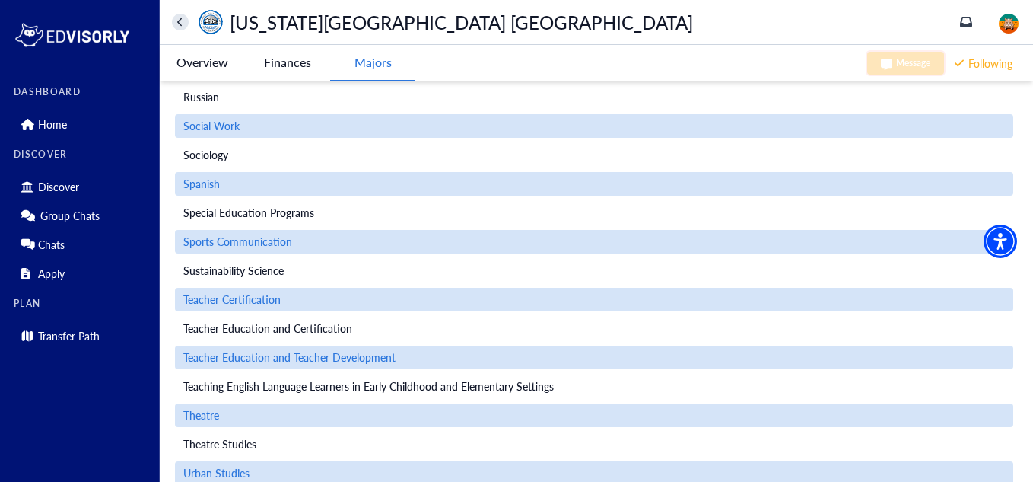
scroll to position [3162, 0]
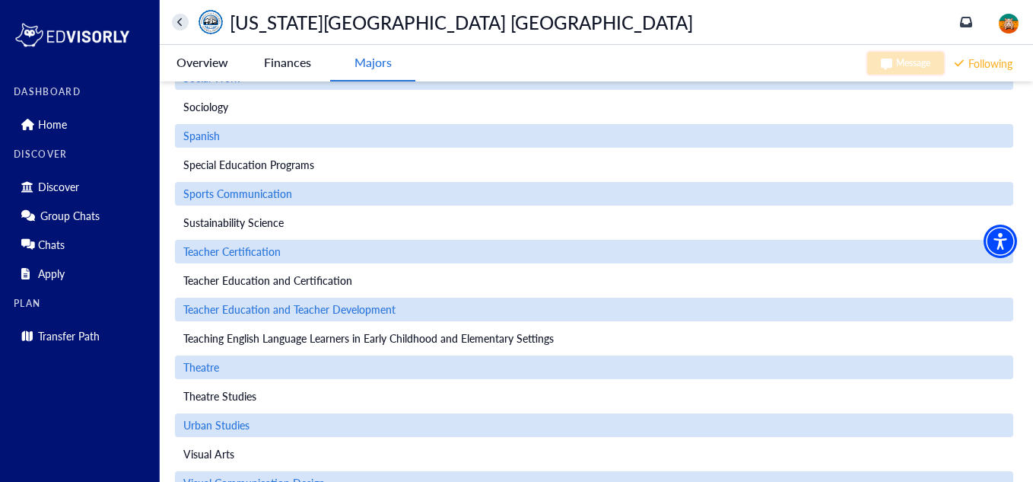
click at [284, 53] on Bernardino-tag "Finances" at bounding box center [287, 62] width 85 height 35
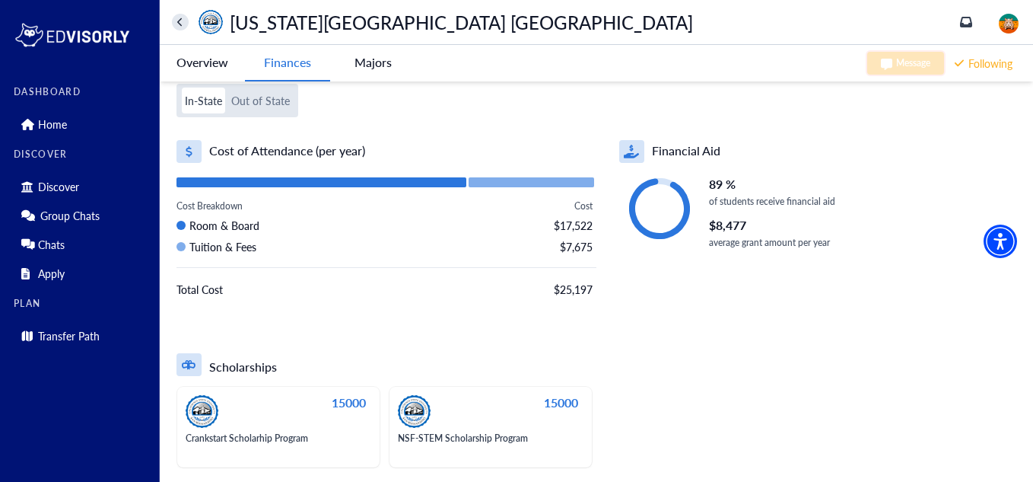
scroll to position [0, 0]
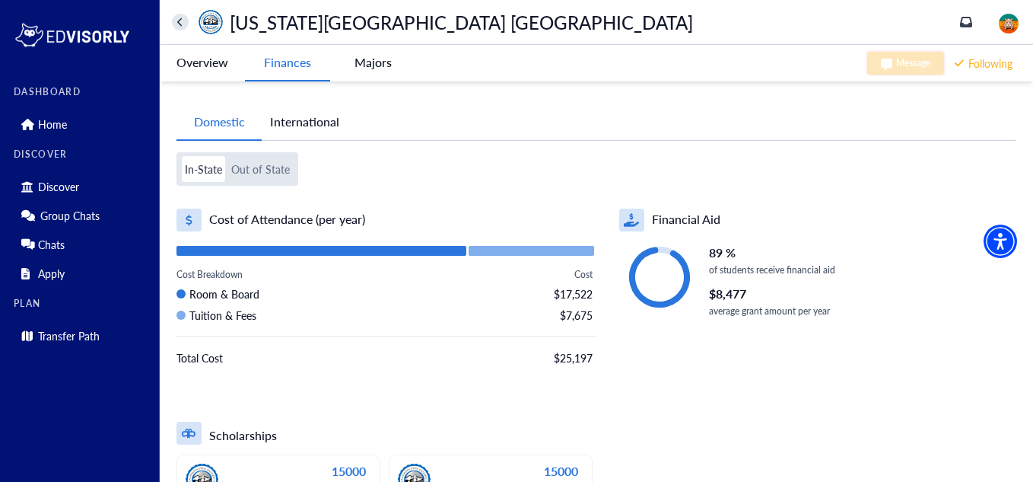
click at [186, 21] on button "home" at bounding box center [180, 22] width 17 height 17
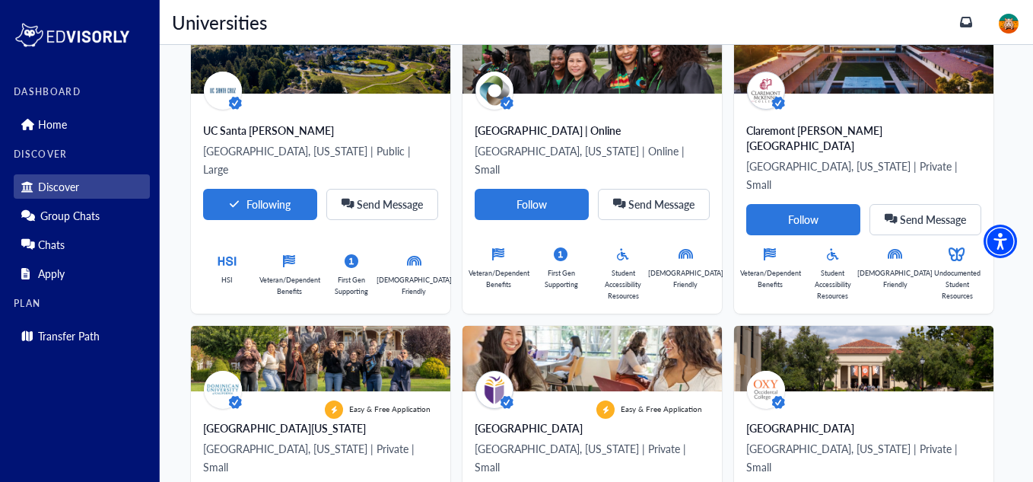
scroll to position [221, 0]
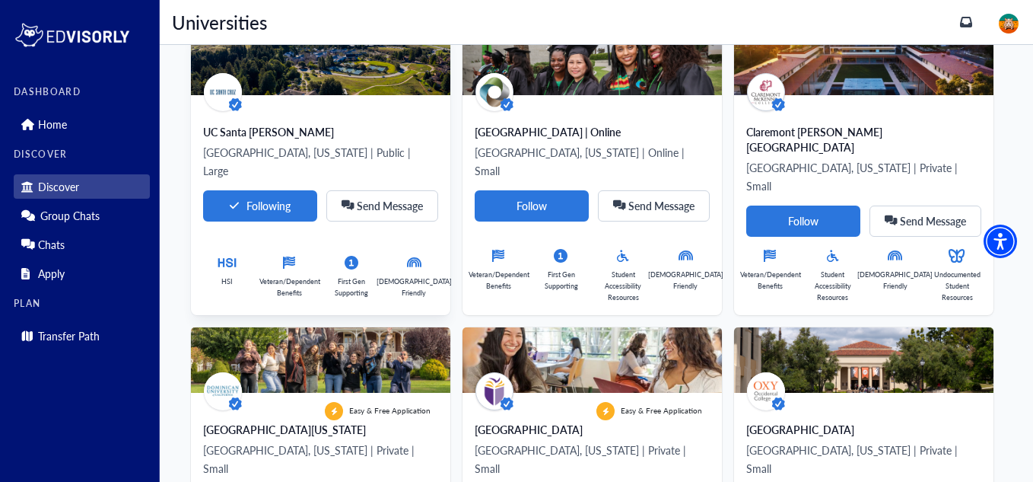
click at [340, 133] on div "UC Santa [PERSON_NAME]" at bounding box center [320, 131] width 235 height 15
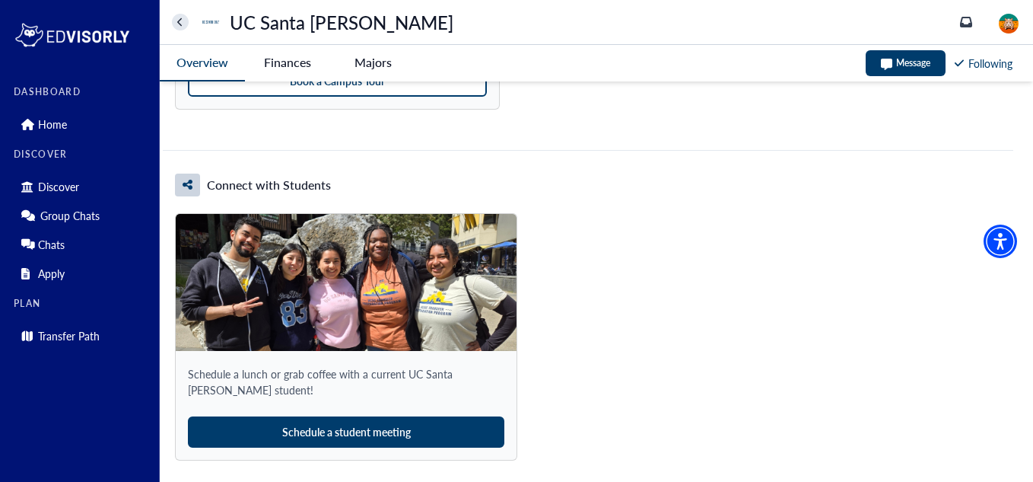
scroll to position [1596, 0]
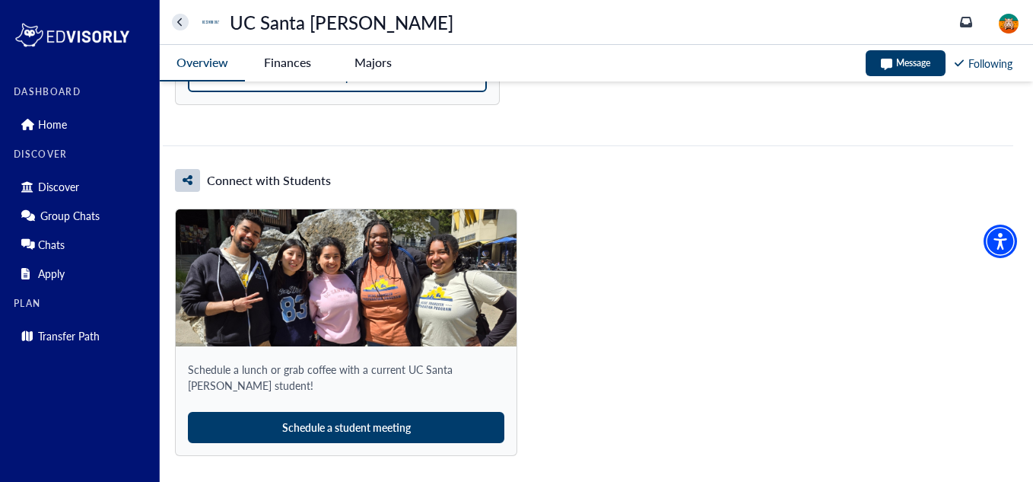
click at [291, 56] on Cruz-tag "Finances" at bounding box center [287, 62] width 85 height 35
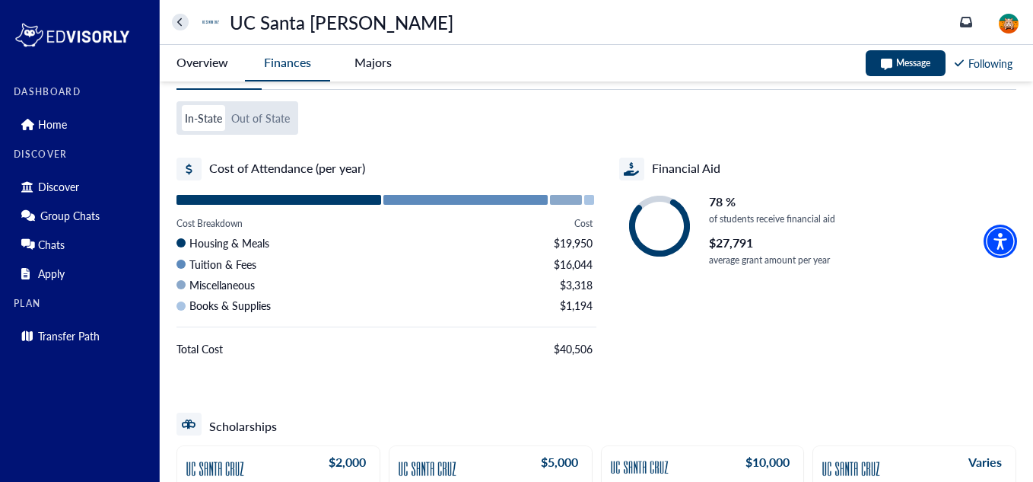
scroll to position [0, 0]
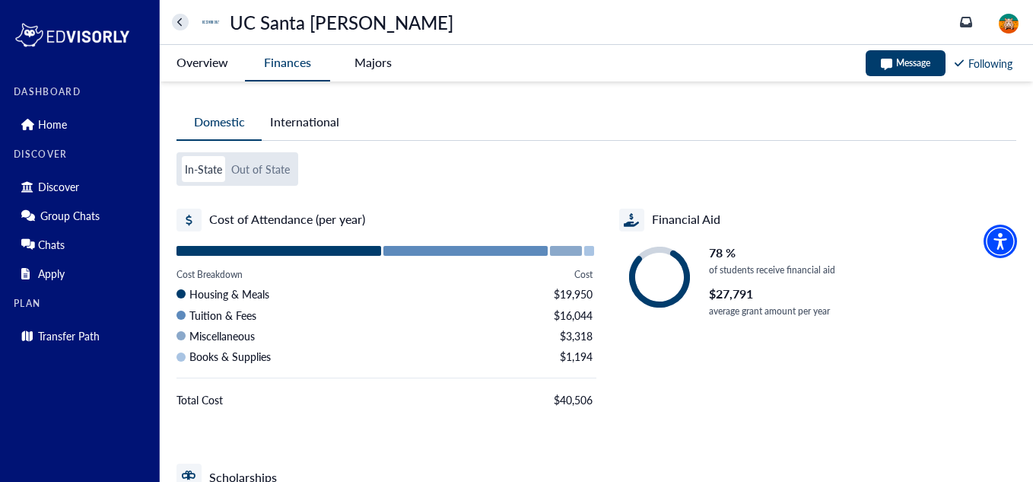
click at [383, 51] on -tag "Majors" at bounding box center [372, 62] width 85 height 35
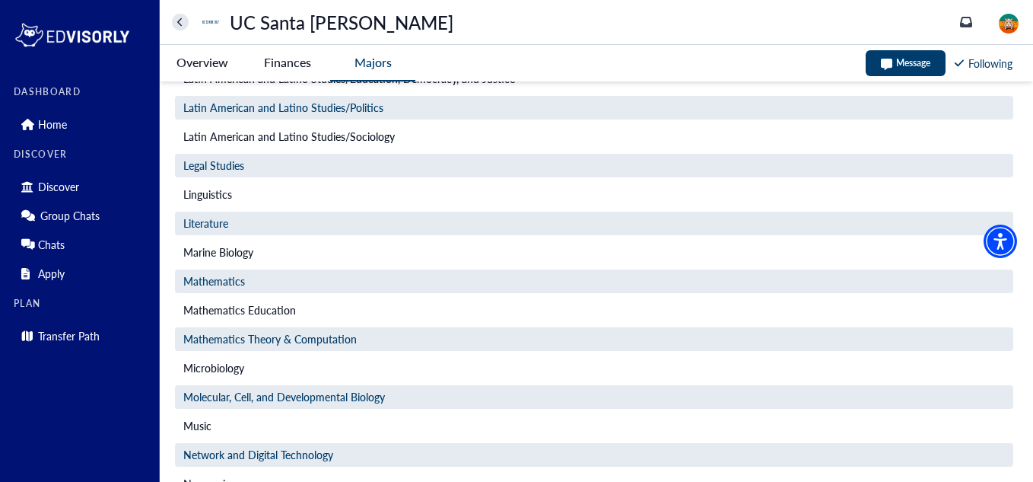
scroll to position [1228, 0]
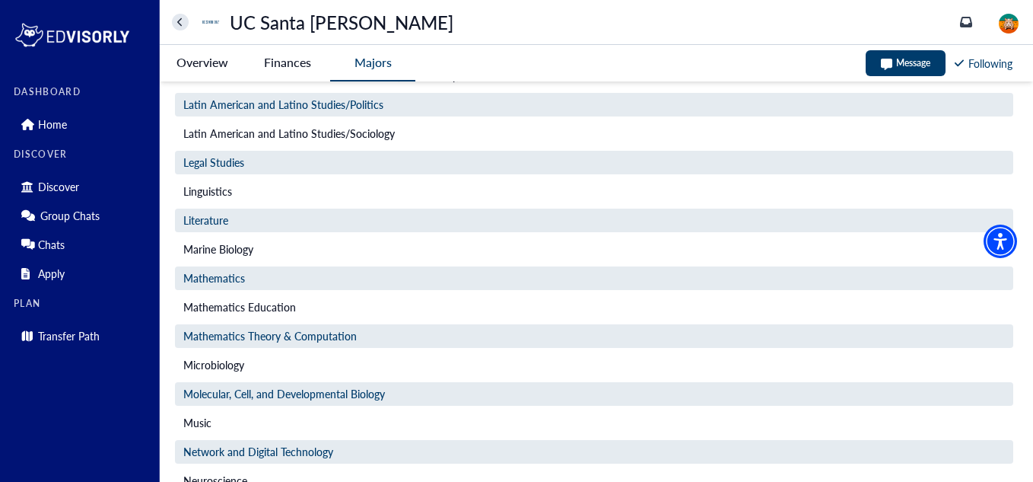
click at [182, 21] on icon "home" at bounding box center [180, 22] width 6 height 10
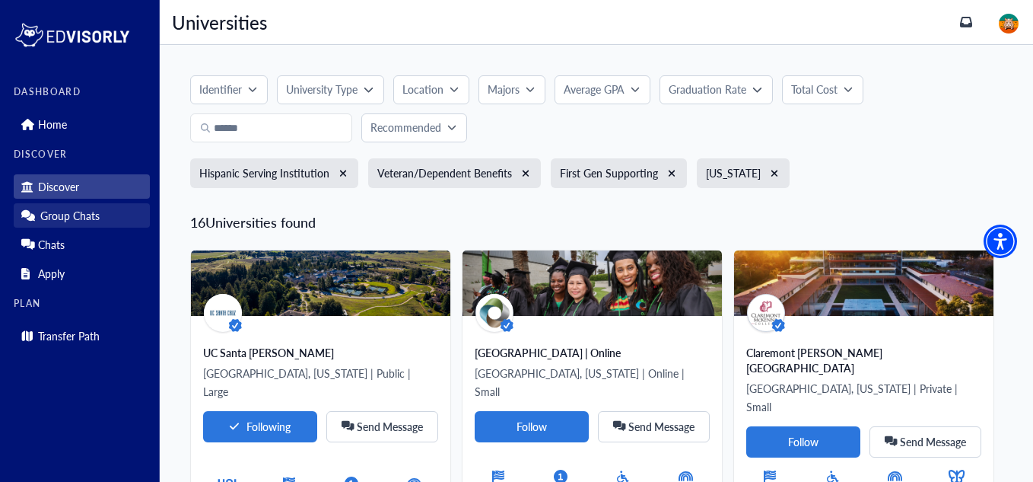
click at [94, 221] on p "Group Chats" at bounding box center [69, 215] width 59 height 13
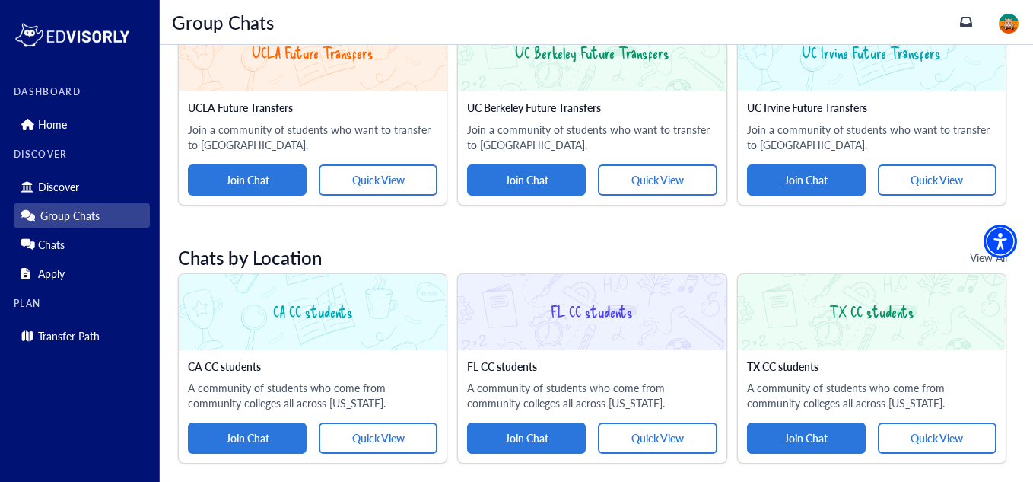
scroll to position [988, 0]
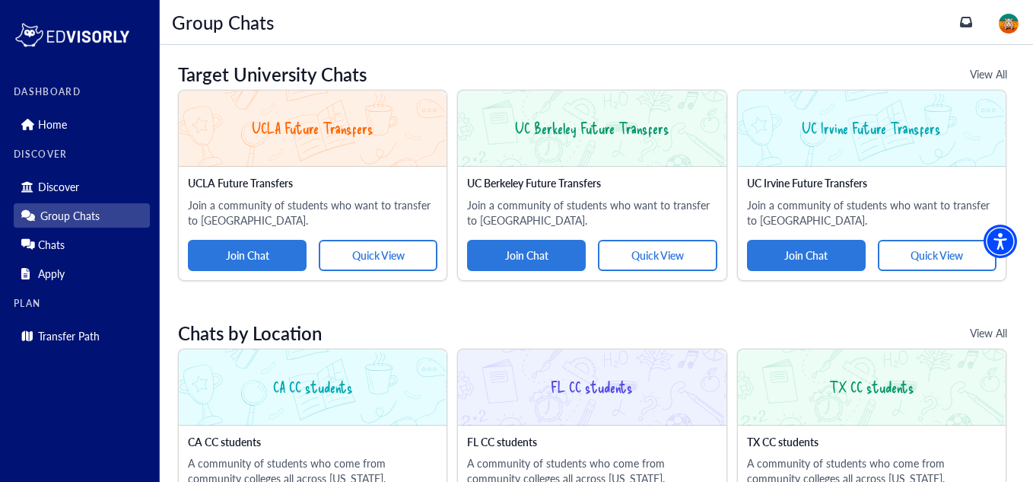
click at [608, 217] on p "Join a community of students who want to transfer to [GEOGRAPHIC_DATA]." at bounding box center [592, 212] width 250 height 30
click at [653, 260] on button "Quick View" at bounding box center [657, 255] width 119 height 31
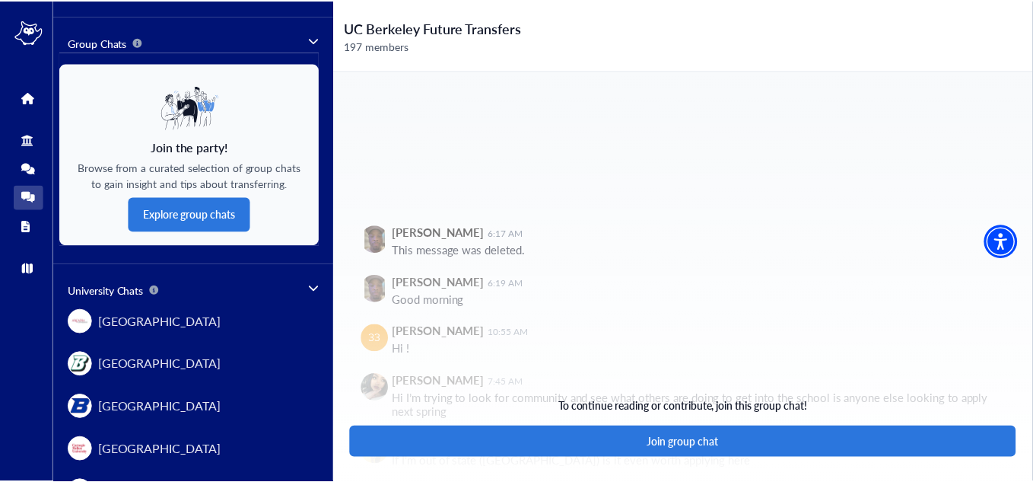
scroll to position [124, 0]
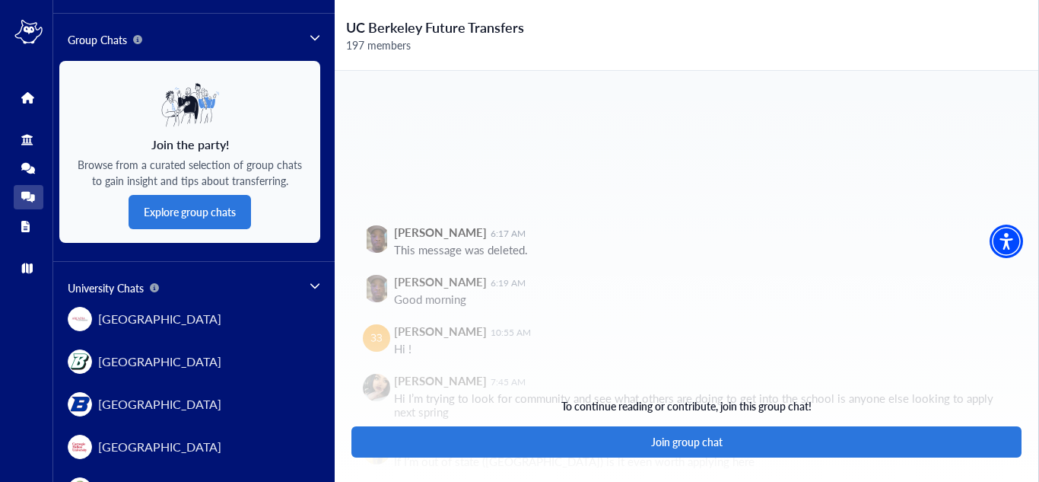
click at [24, 192] on icon at bounding box center [26, 197] width 11 height 11
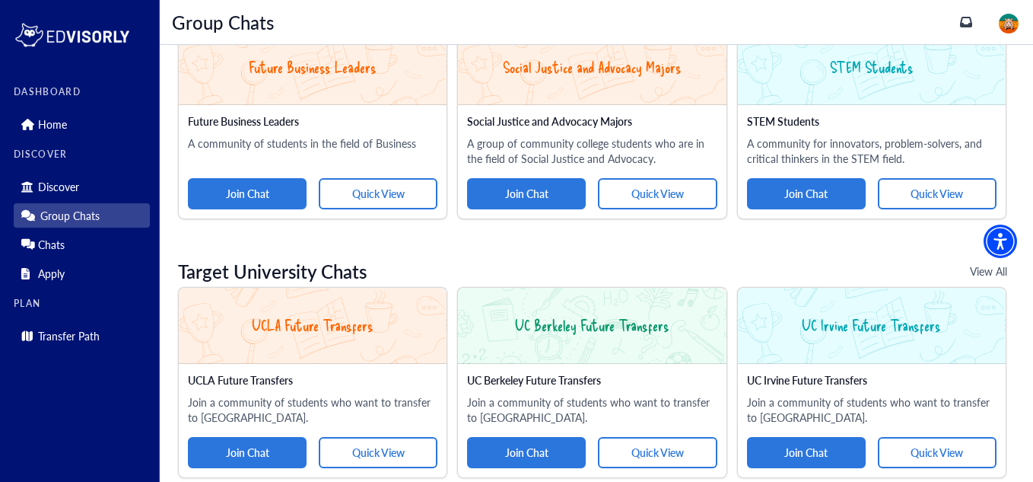
scroll to position [792, 0]
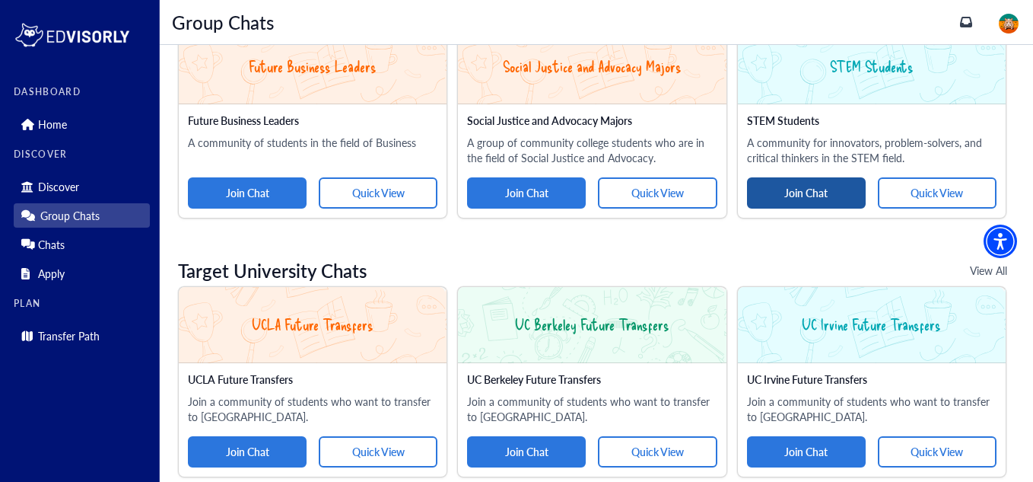
click at [838, 193] on button "Join Chat" at bounding box center [806, 192] width 119 height 31
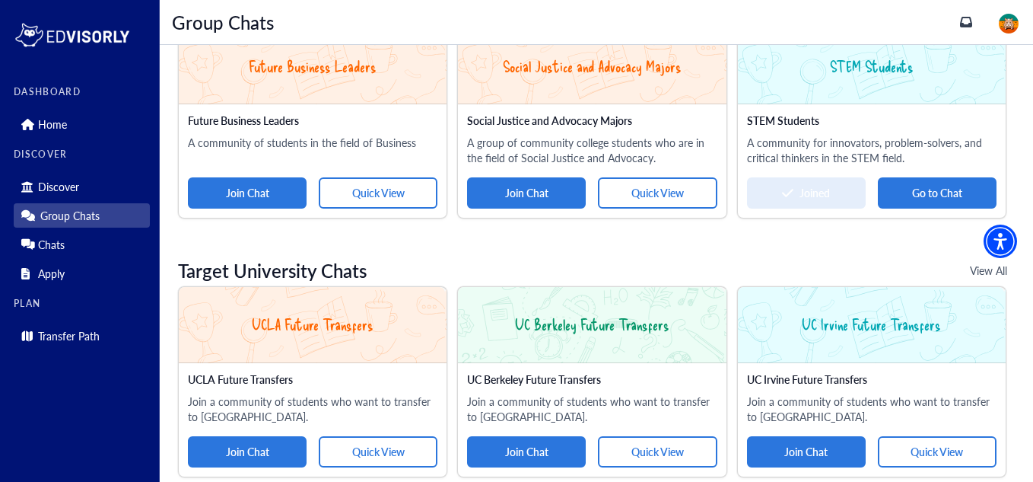
click at [913, 186] on button "Go to Chat" at bounding box center [937, 192] width 119 height 31
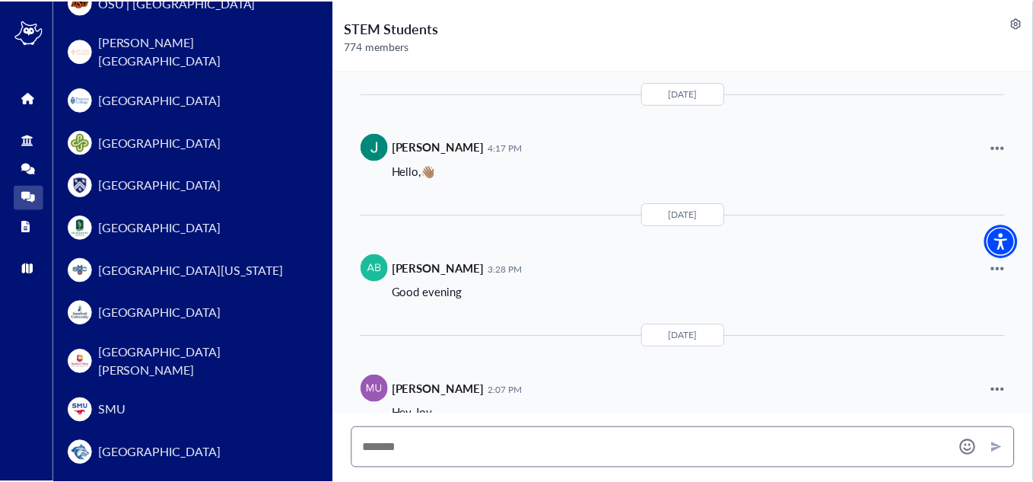
scroll to position [1073, 0]
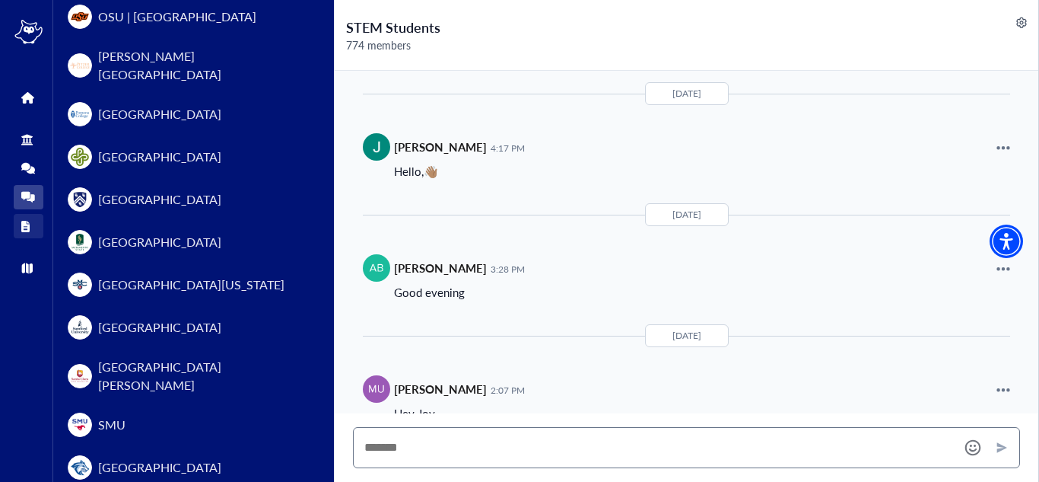
click at [20, 237] on link "Apply" at bounding box center [29, 226] width 30 height 24
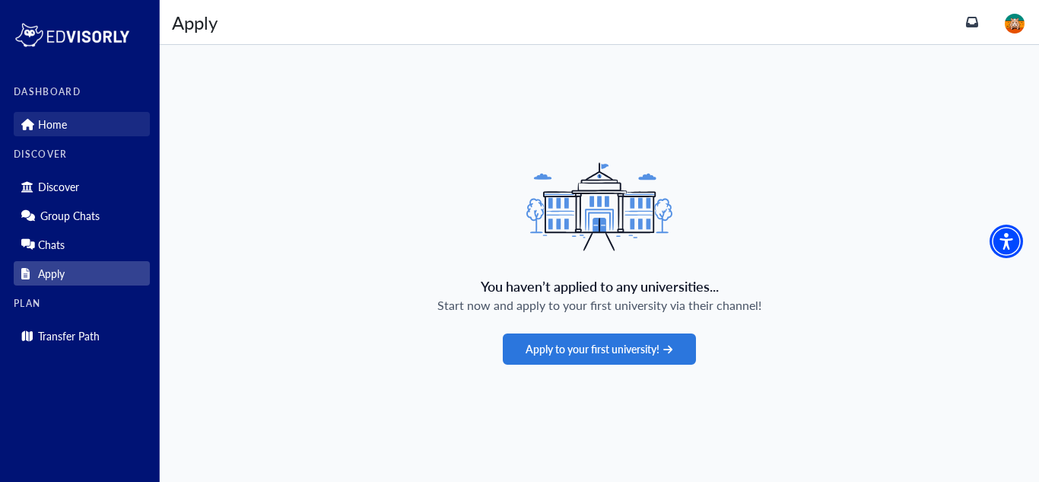
click at [65, 122] on p "Home" at bounding box center [52, 124] width 29 height 13
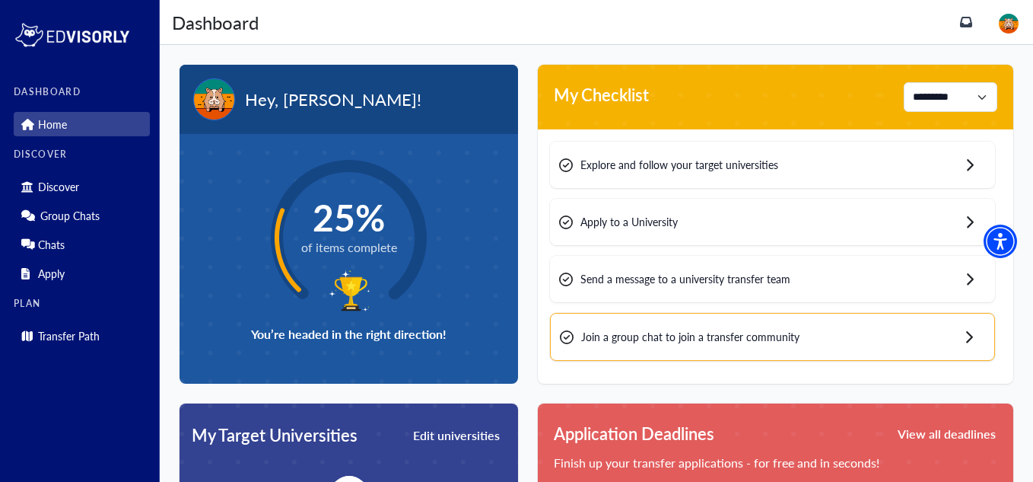
click at [756, 162] on span "Explore and follow your target universities" at bounding box center [679, 165] width 198 height 16
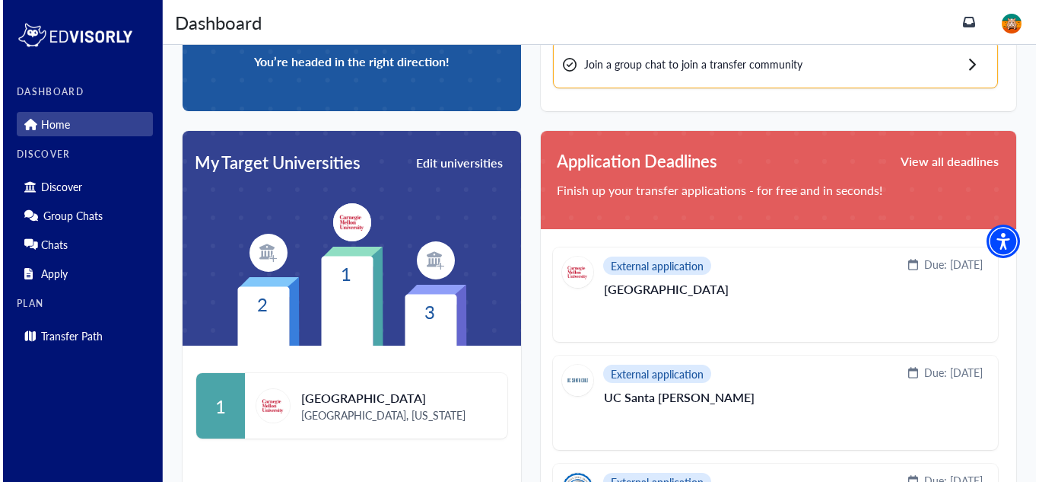
scroll to position [274, 0]
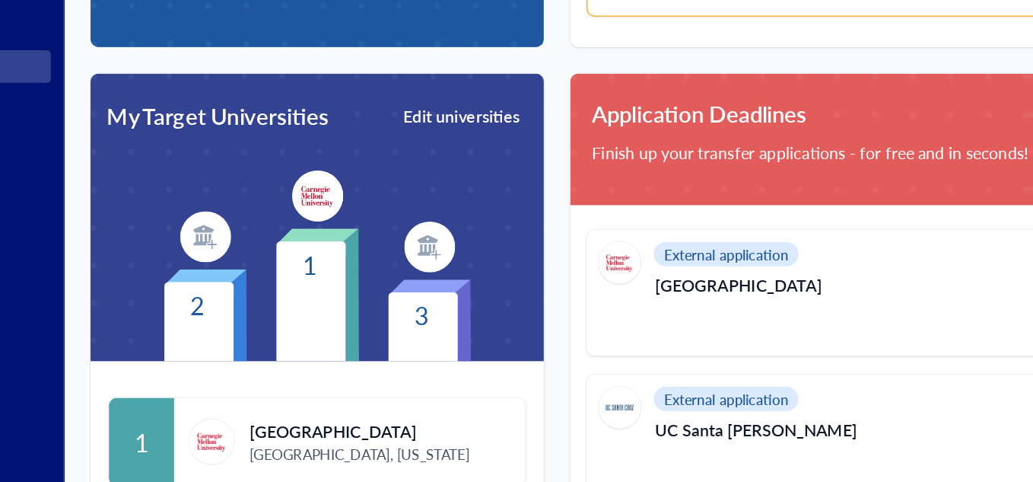
click at [240, 269] on div "2" at bounding box center [265, 303] width 62 height 142
click at [277, 245] on img at bounding box center [265, 251] width 38 height 38
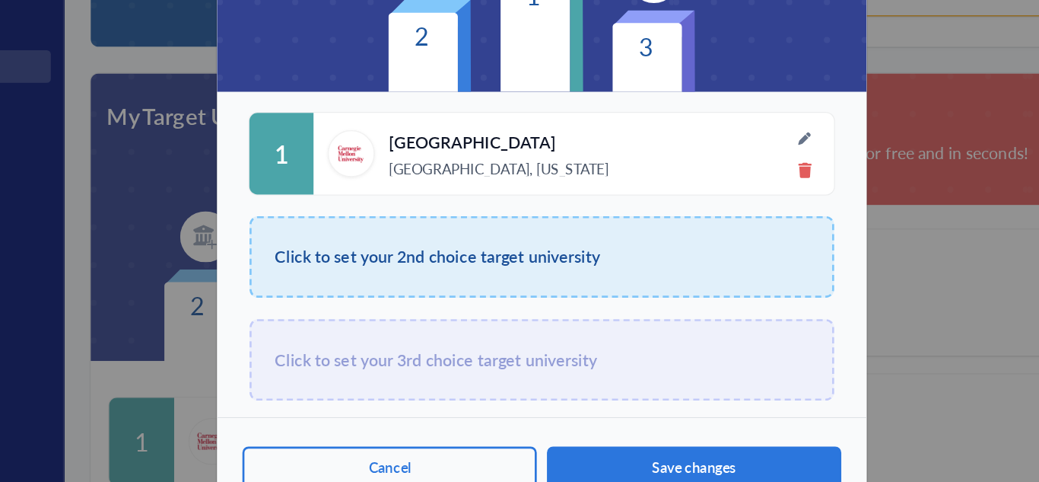
scroll to position [167, 0]
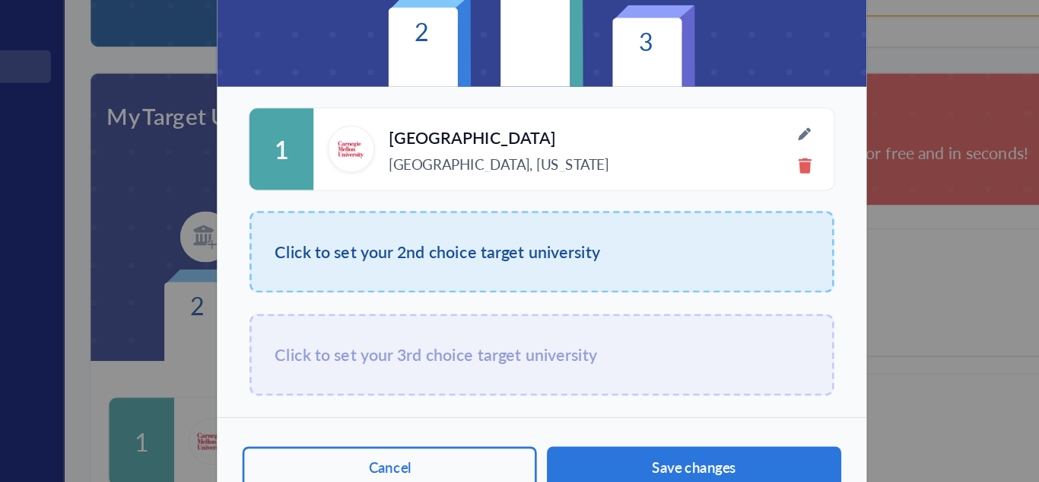
click at [484, 271] on span "Click to set your 2nd choice target university" at bounding box center [438, 262] width 243 height 21
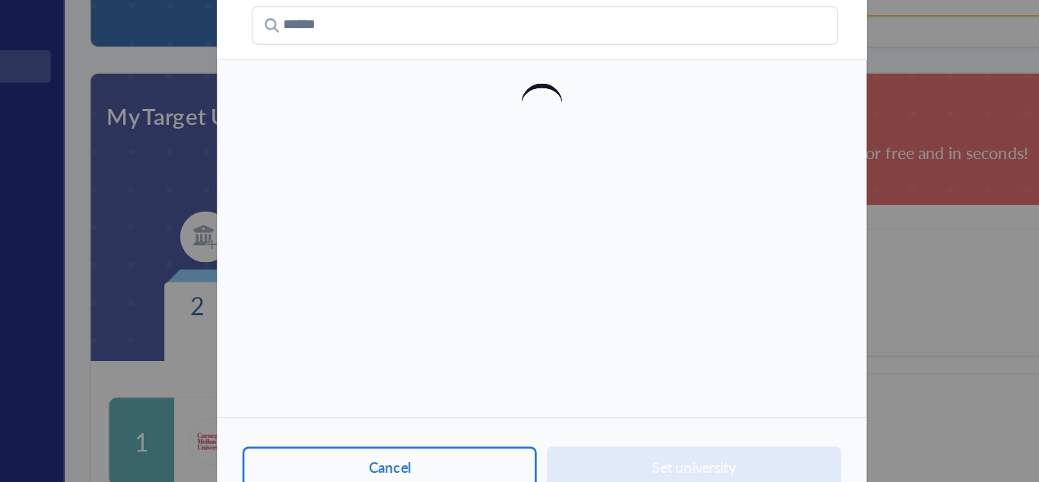
scroll to position [0, 0]
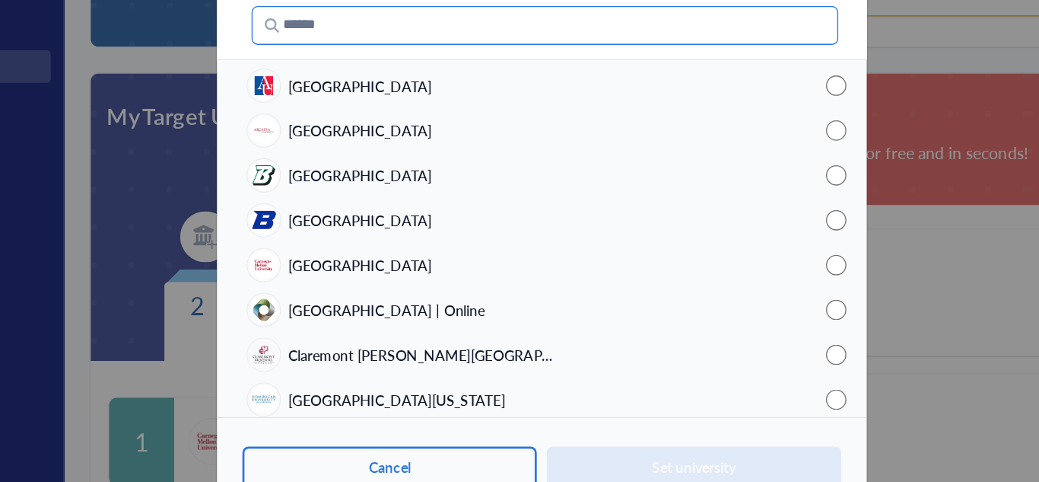
click at [421, 91] on input "Search" at bounding box center [519, 93] width 438 height 29
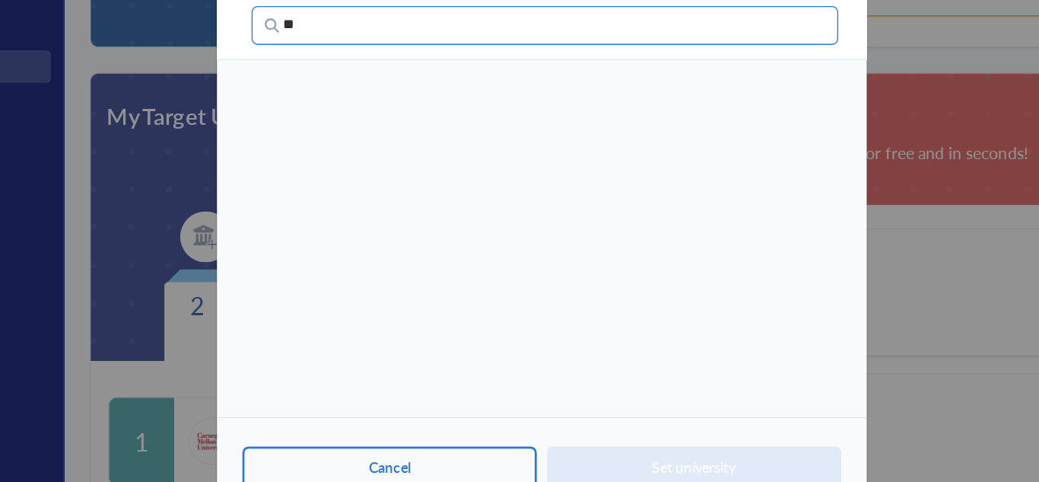
type input "*"
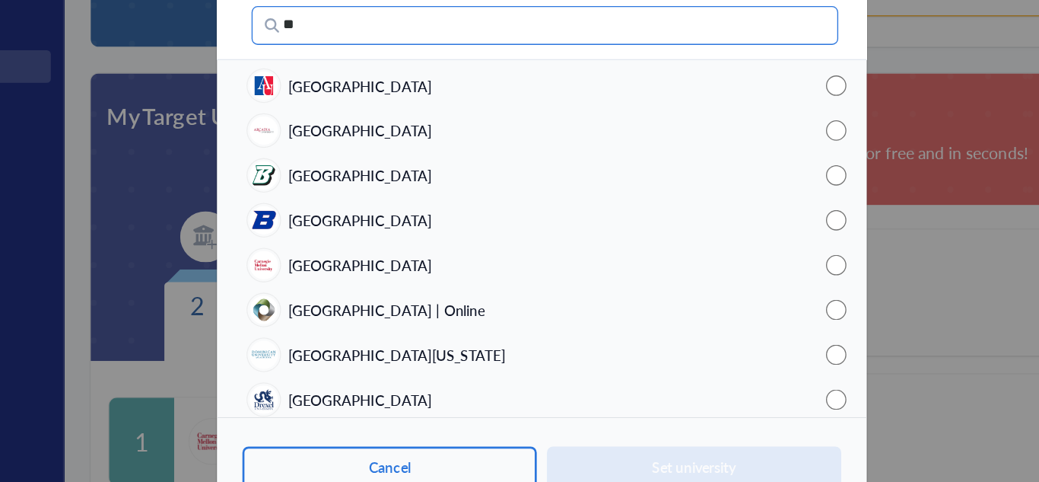
type input "*"
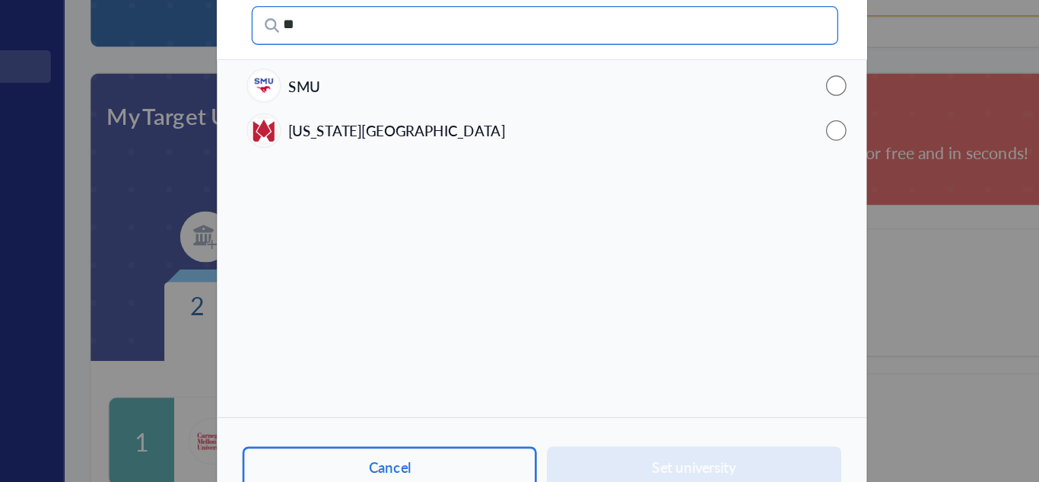
type input "*"
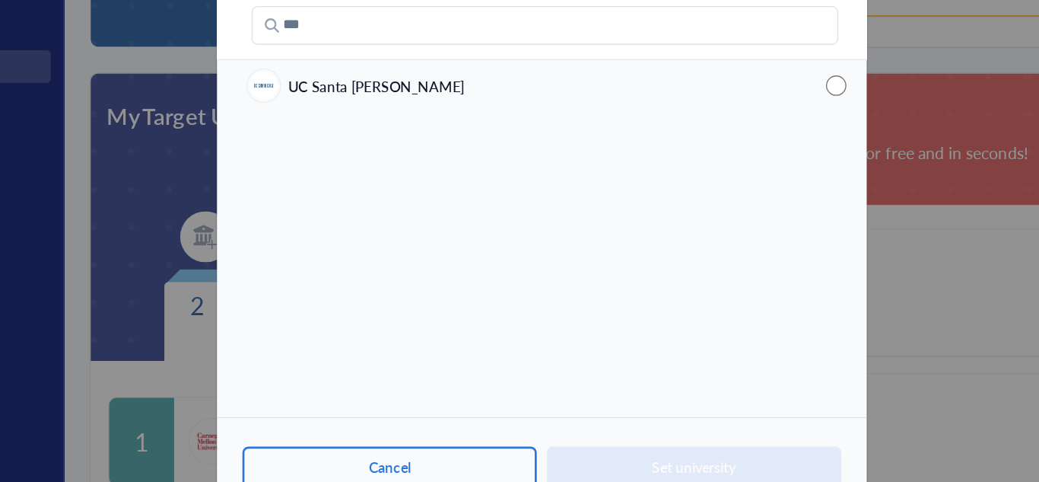
click at [389, 140] on span "UC Santa [PERSON_NAME]" at bounding box center [393, 139] width 132 height 16
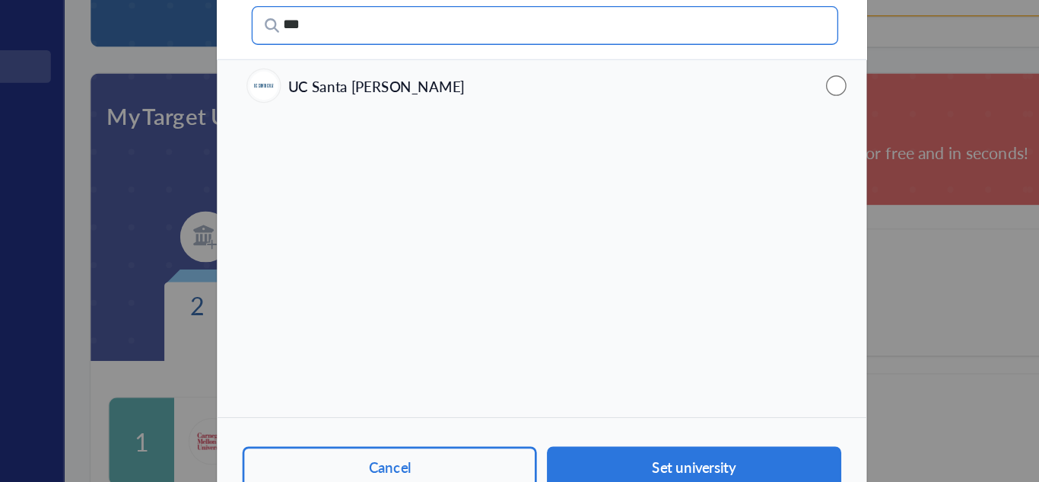
click at [470, 84] on input "***" at bounding box center [519, 93] width 438 height 29
type input "*"
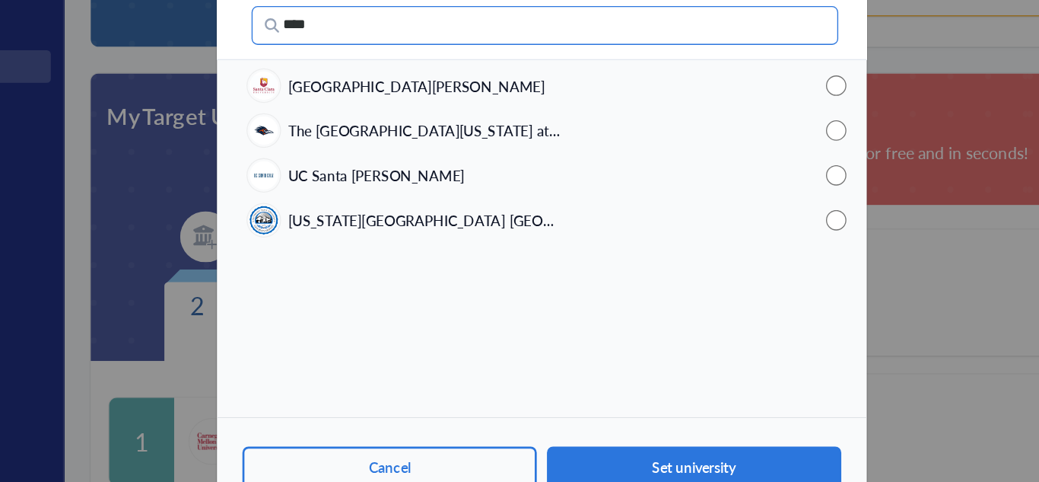
type input "****"
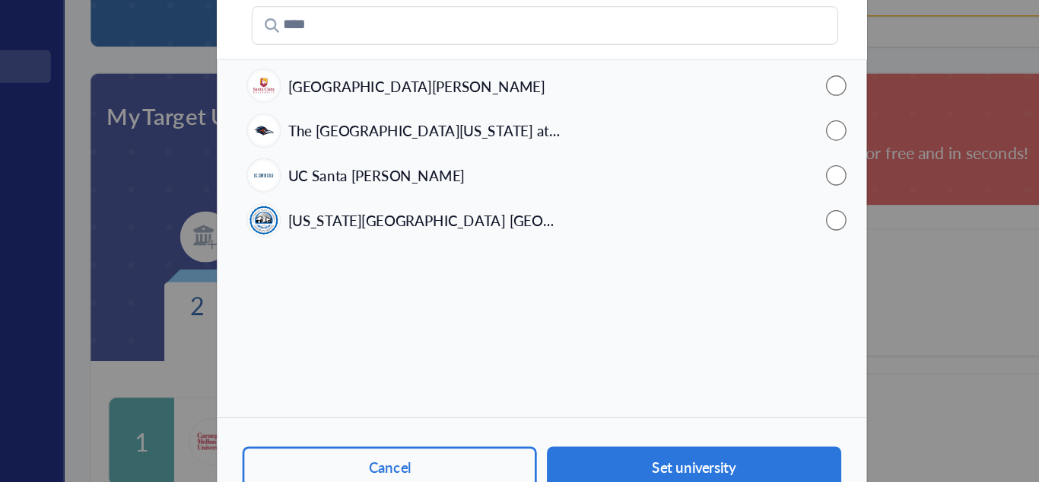
click at [482, 242] on span "[US_STATE][GEOGRAPHIC_DATA] [GEOGRAPHIC_DATA]" at bounding box center [429, 239] width 205 height 16
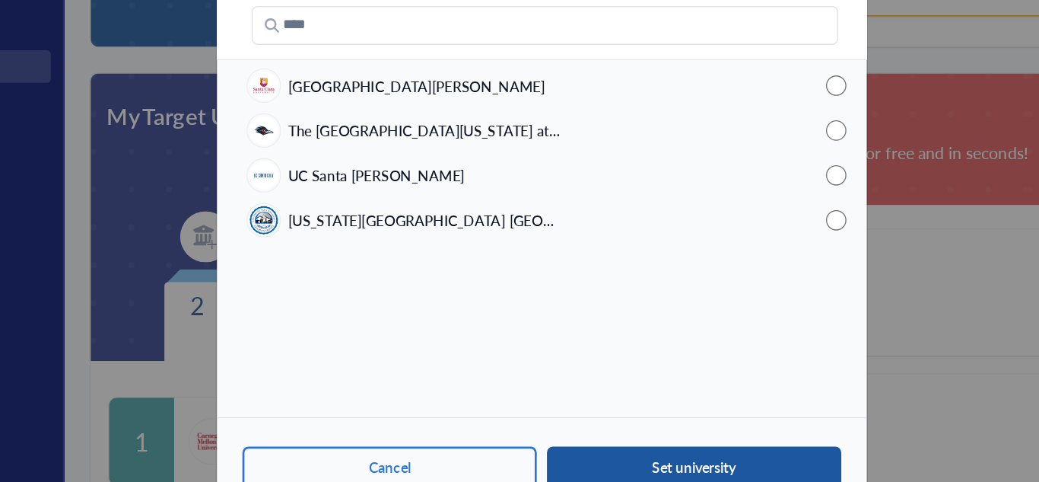
click at [571, 415] on button "Set university" at bounding box center [630, 423] width 220 height 31
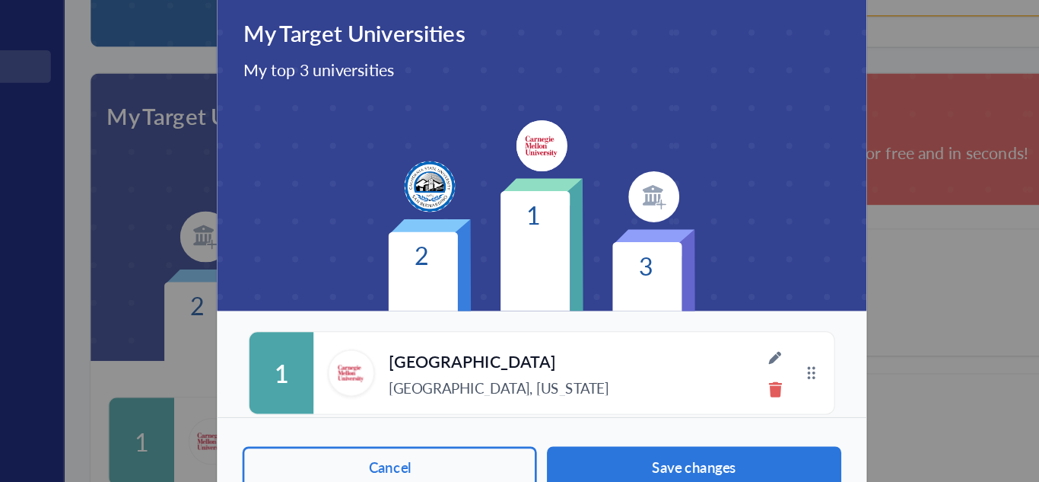
click at [612, 218] on img at bounding box center [600, 221] width 38 height 38
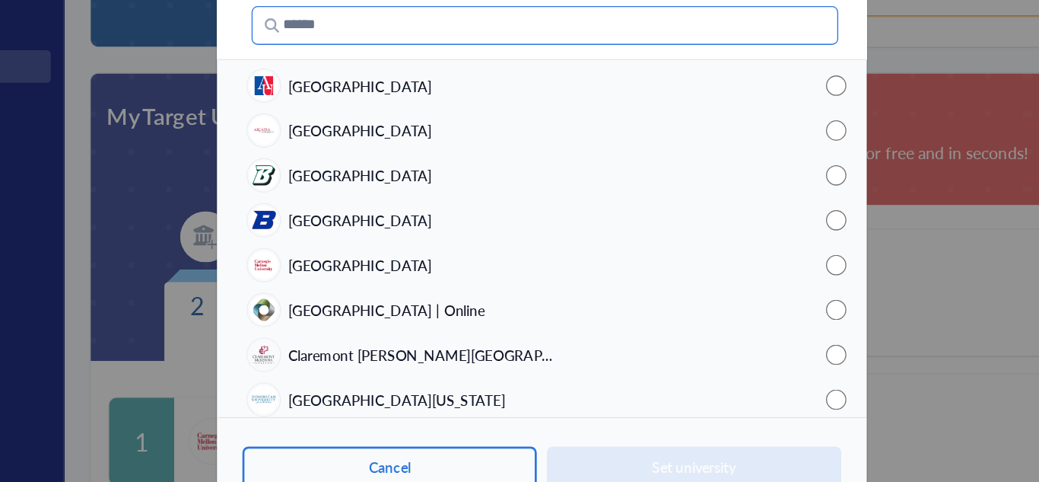
click at [456, 91] on input "Search" at bounding box center [519, 93] width 438 height 29
type input "*"
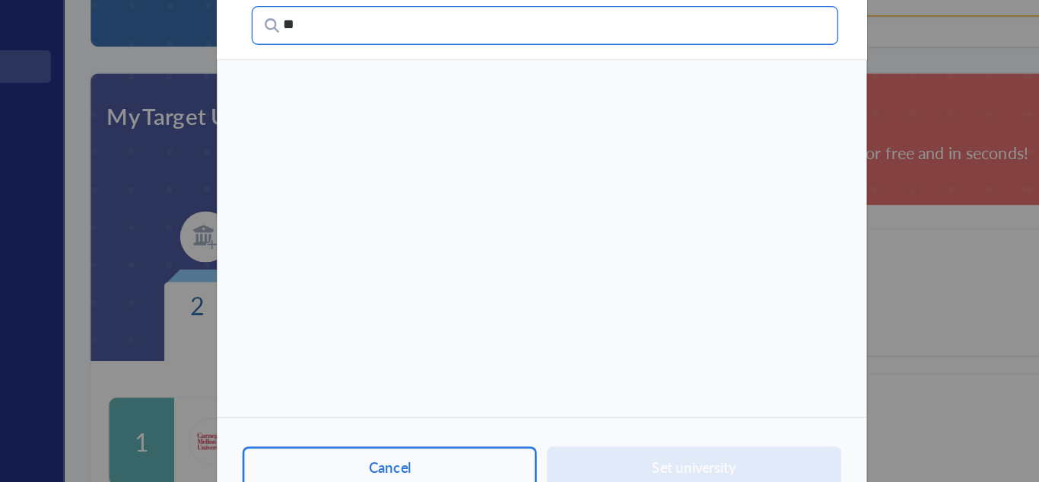
type input "*"
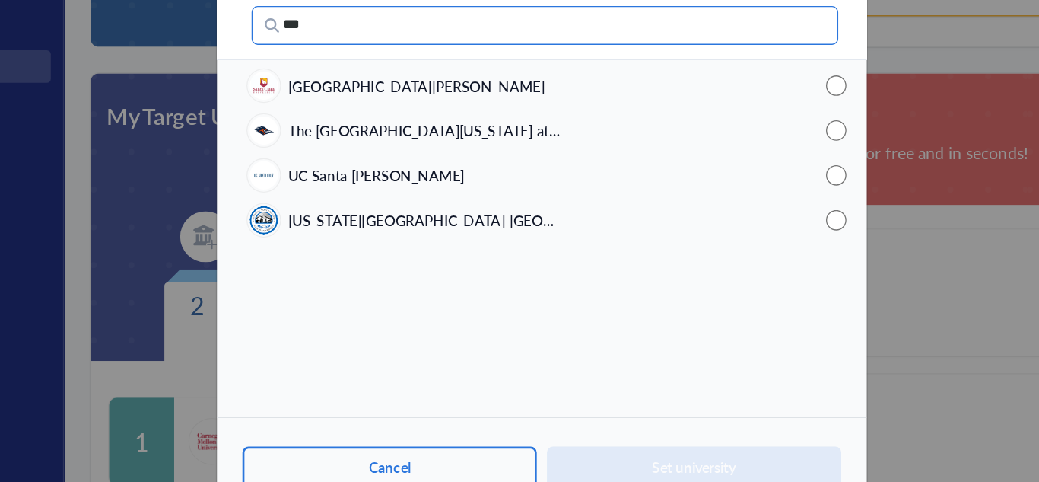
type input "***"
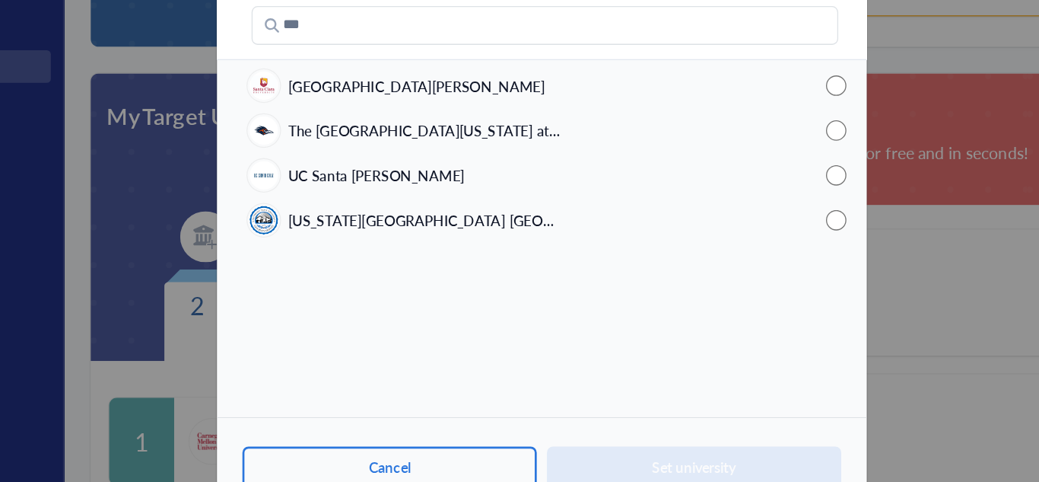
click at [399, 208] on div "UC Santa [PERSON_NAME]" at bounding box center [516, 205] width 485 height 33
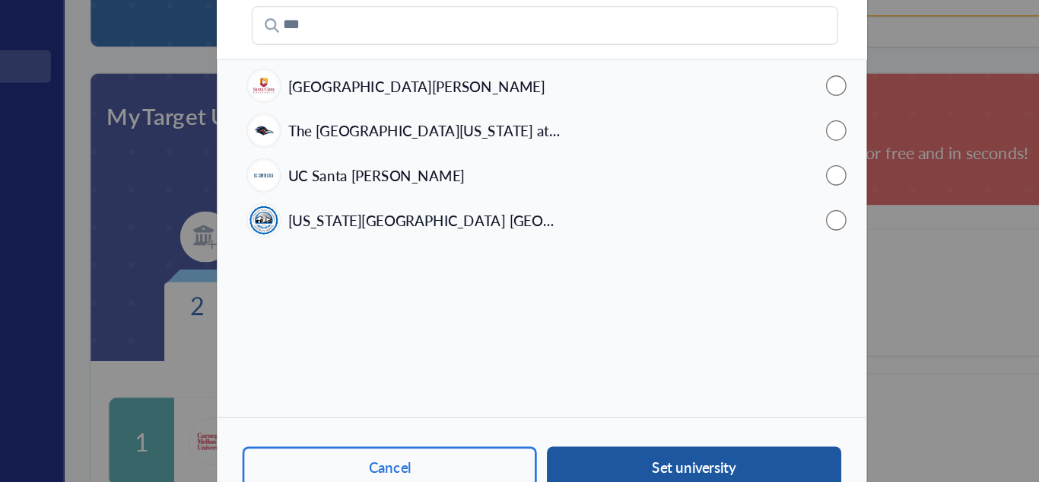
click at [587, 415] on button "Set university" at bounding box center [630, 423] width 220 height 31
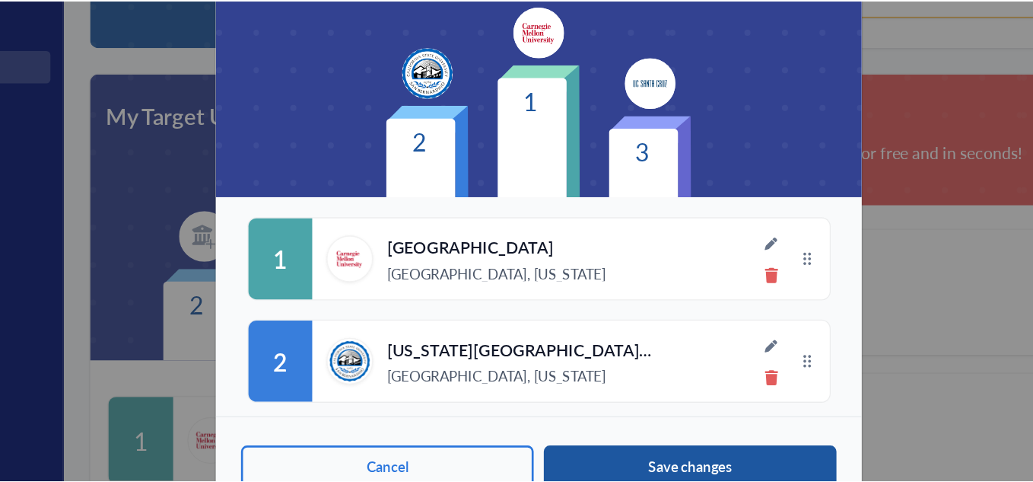
scroll to position [114, 0]
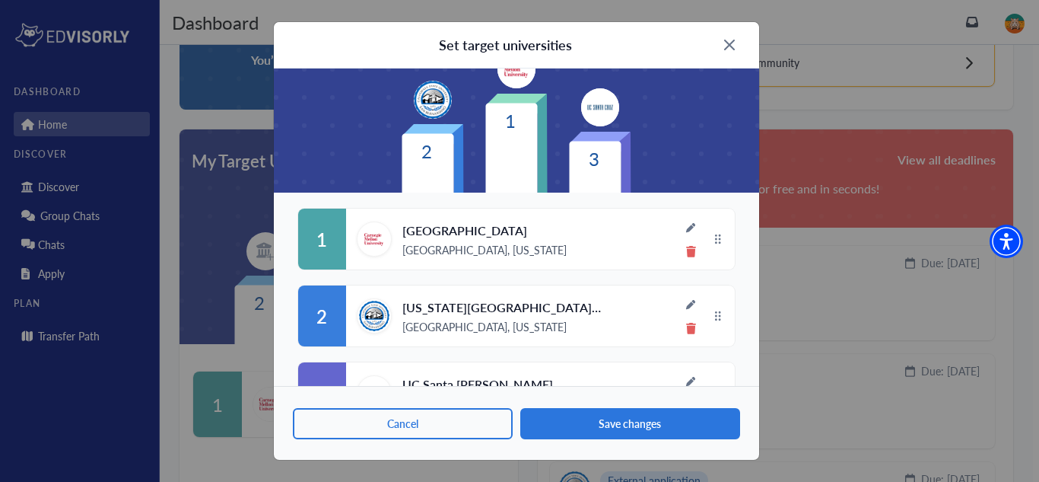
click at [730, 49] on img at bounding box center [729, 45] width 11 height 11
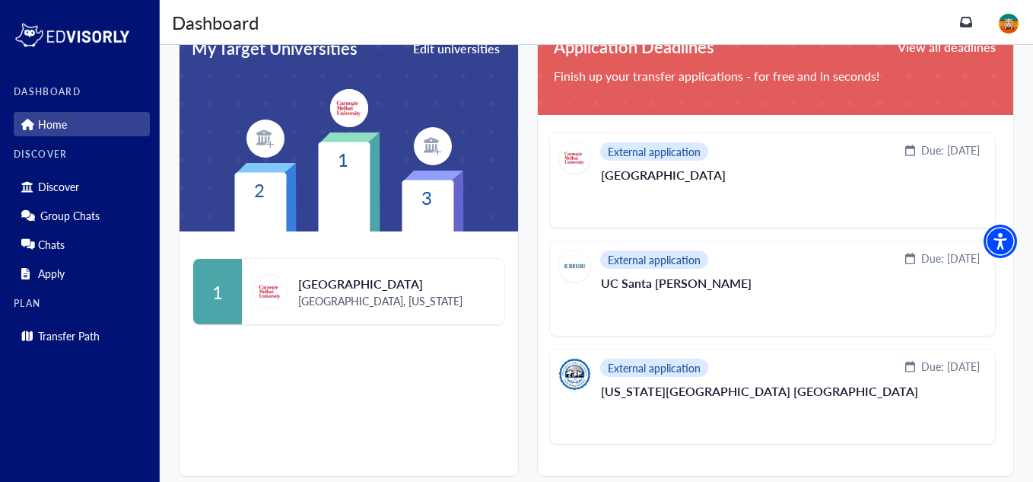
scroll to position [387, 0]
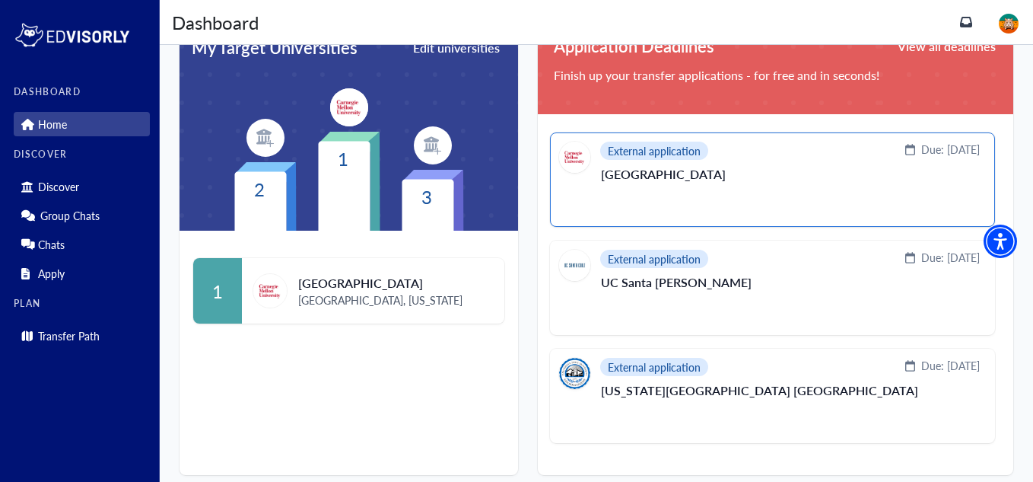
click at [736, 157] on div "External application Due: [DATE]" at bounding box center [769, 156] width 421 height 31
